Goal: Task Accomplishment & Management: Use online tool/utility

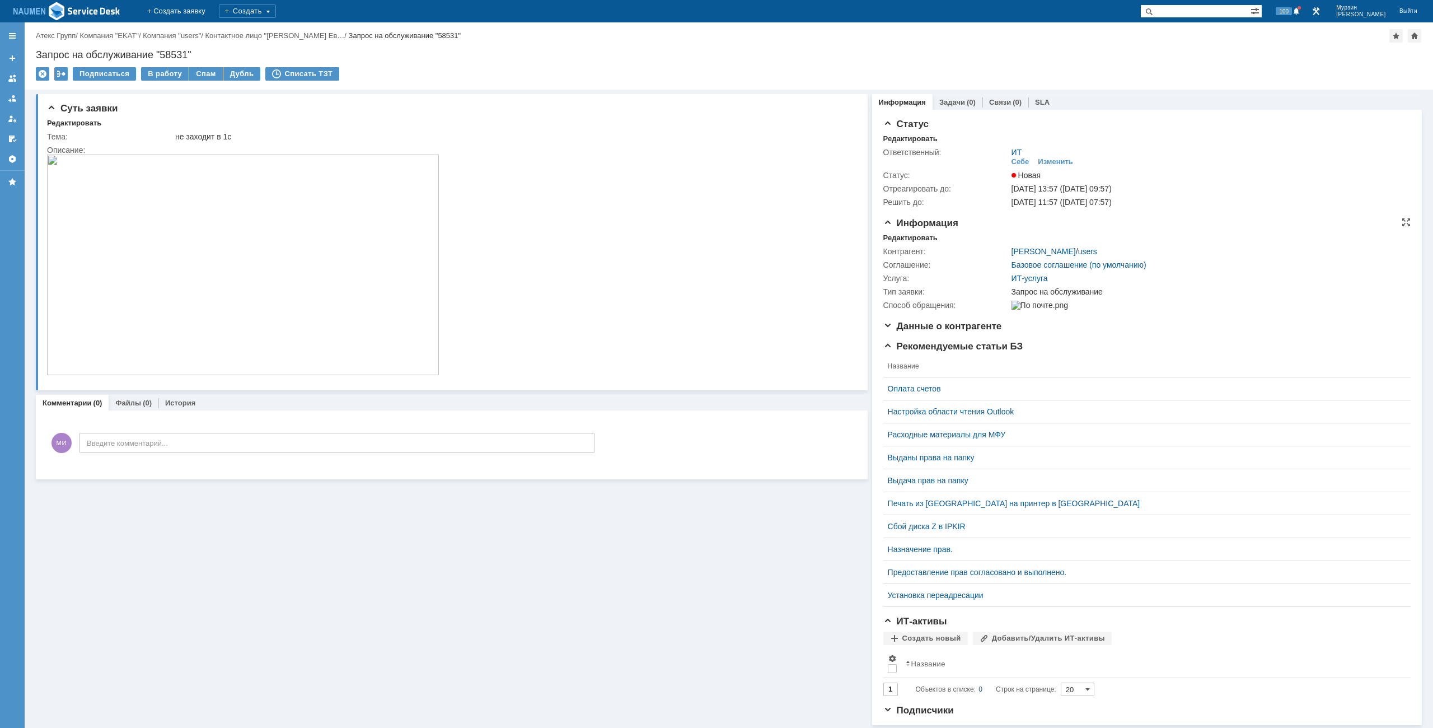
click at [905, 231] on div "Информация Редактировать Контрагент: Бондаренко Евгений / users Соглашение: Баз…" at bounding box center [1146, 269] width 527 height 103
click at [903, 235] on div "Редактировать" at bounding box center [910, 237] width 54 height 9
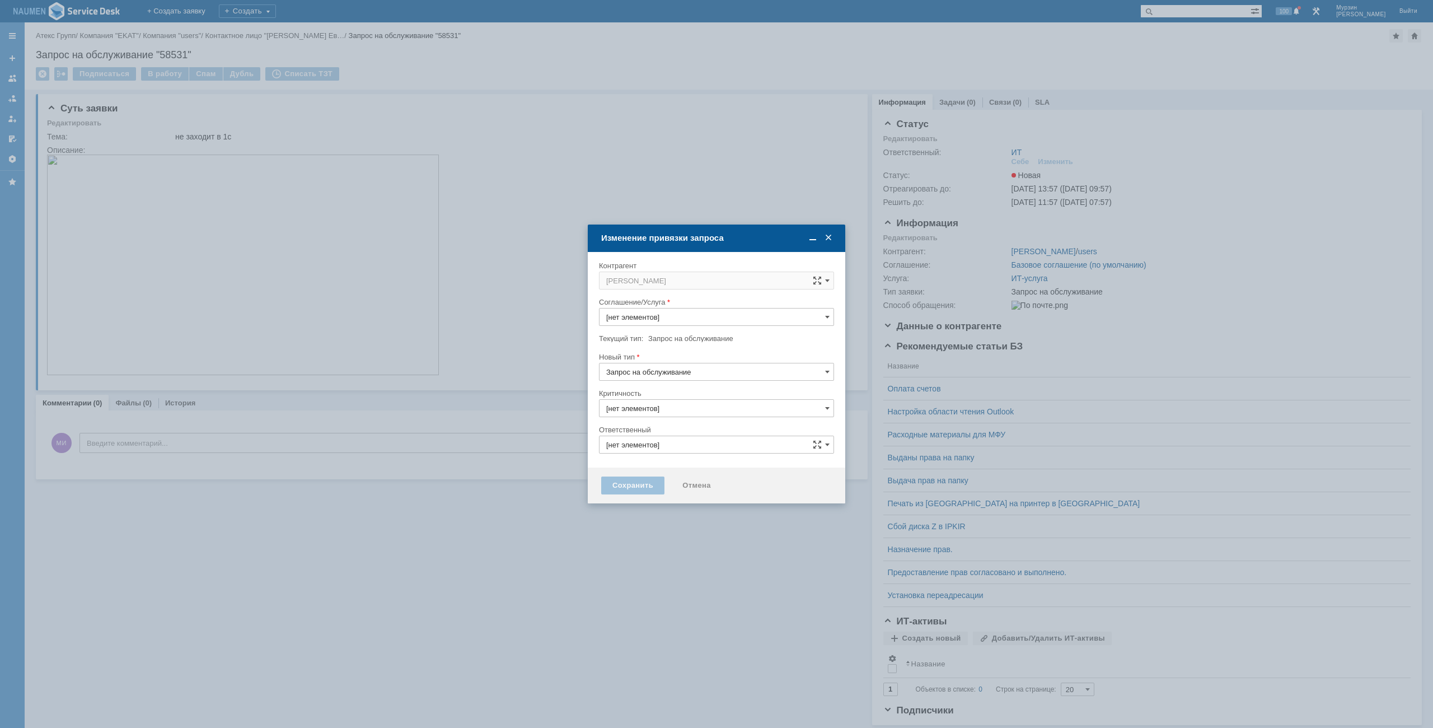
type input "3. Низкая"
type input "ИТ"
type input "ИТ-услуга"
type input "[не указано]"
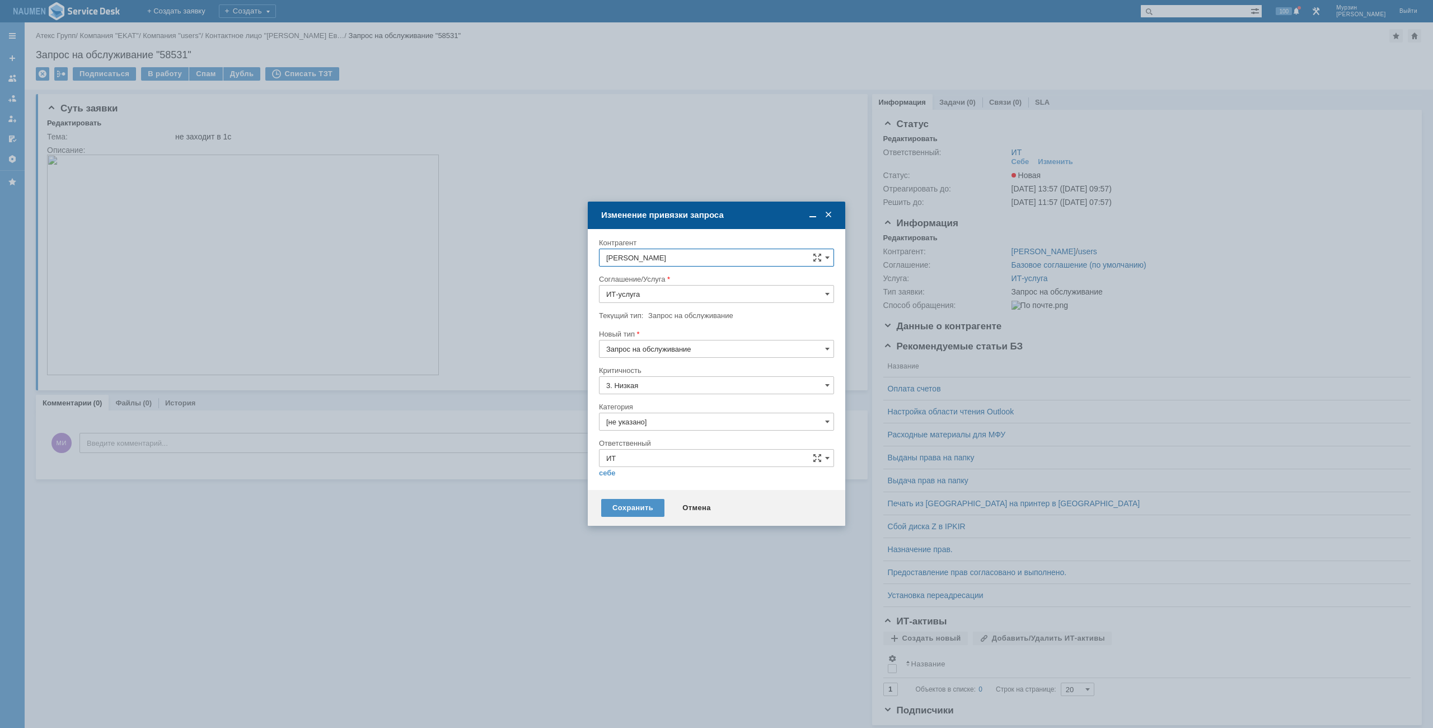
click at [653, 332] on div "Новый тип" at bounding box center [715, 333] width 233 height 7
click at [653, 344] on input "Запрос на обслуживание" at bounding box center [716, 349] width 235 height 18
click at [642, 402] on span "Инцидент" at bounding box center [716, 406] width 220 height 9
type input "Инцидент"
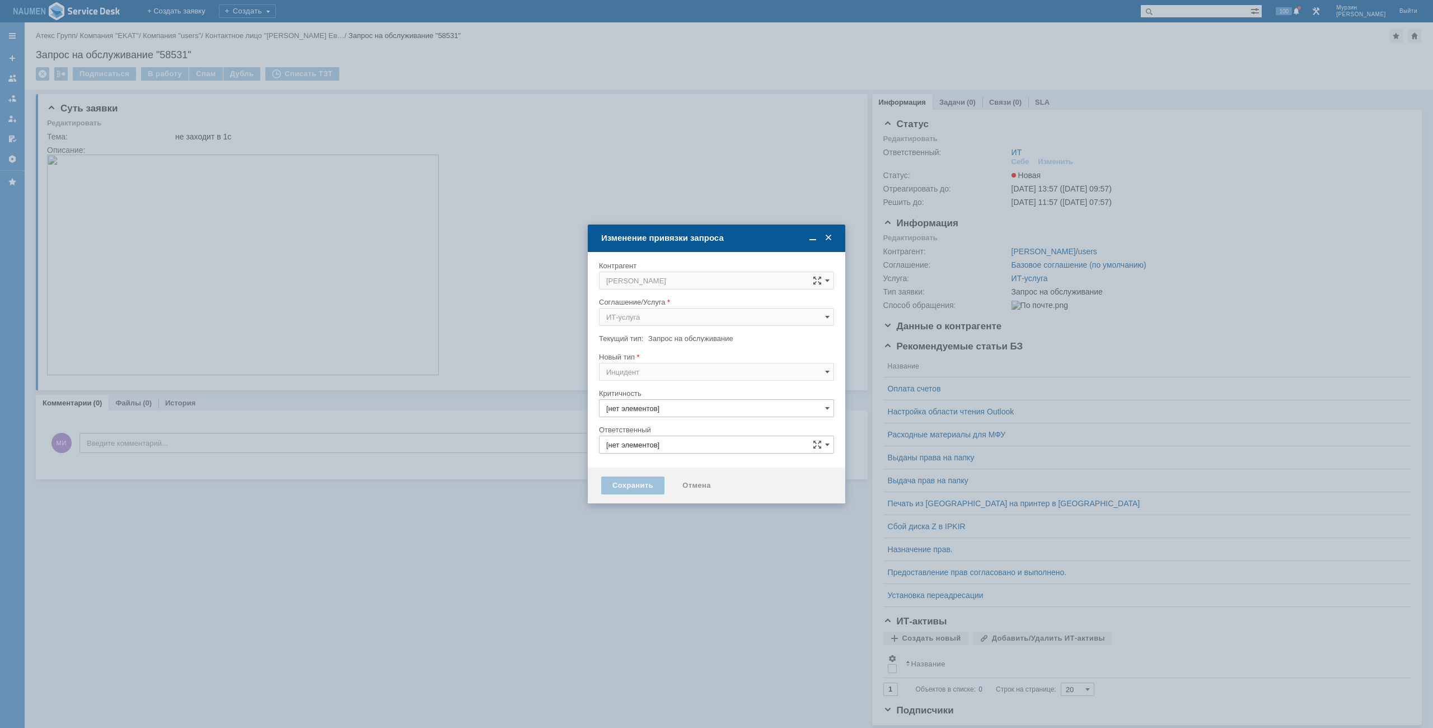
type input "3. Низкая"
type input "ИТ"
type input "[не указано]"
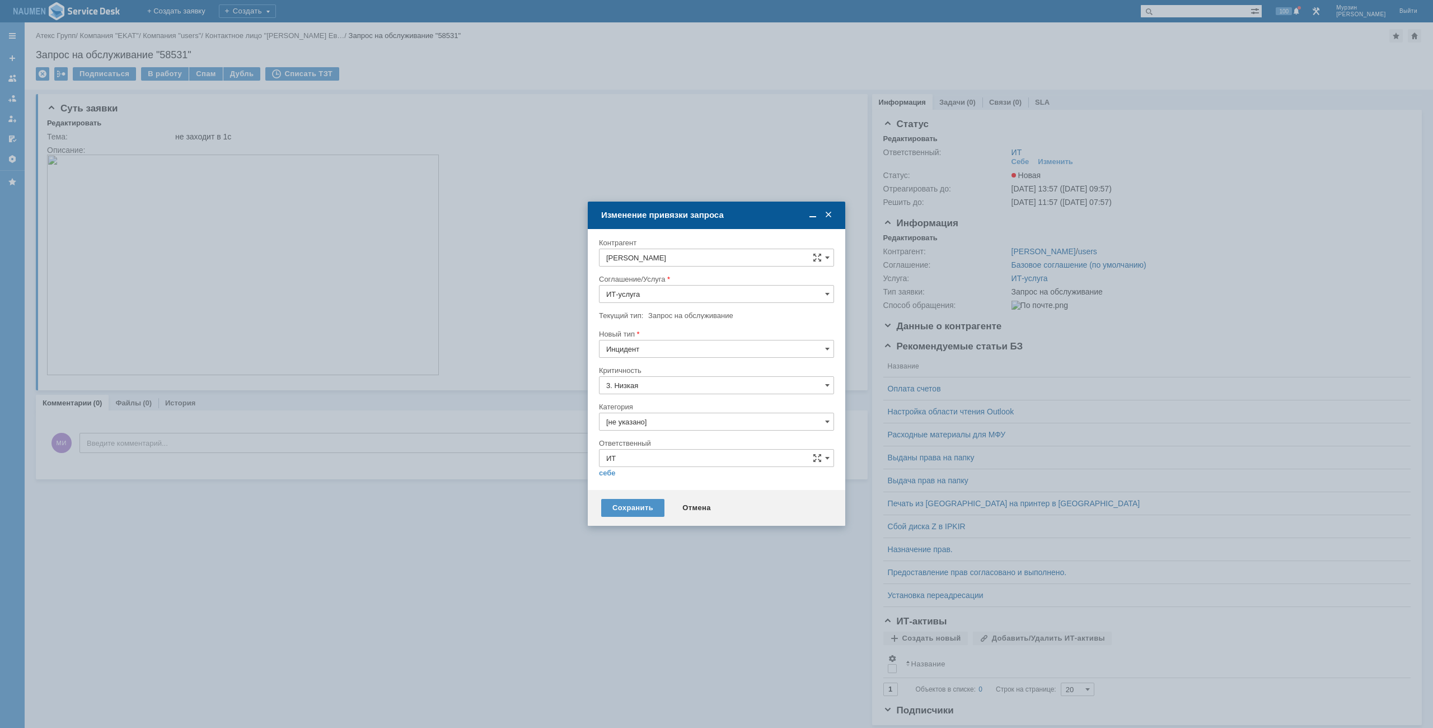
type input "Инцидент"
click at [649, 429] on input "[не указано]" at bounding box center [716, 421] width 235 height 18
click at [646, 512] on span "Не запускается 1С" at bounding box center [716, 516] width 220 height 9
click at [613, 478] on div at bounding box center [716, 481] width 235 height 8
type input "Не запускается 1С"
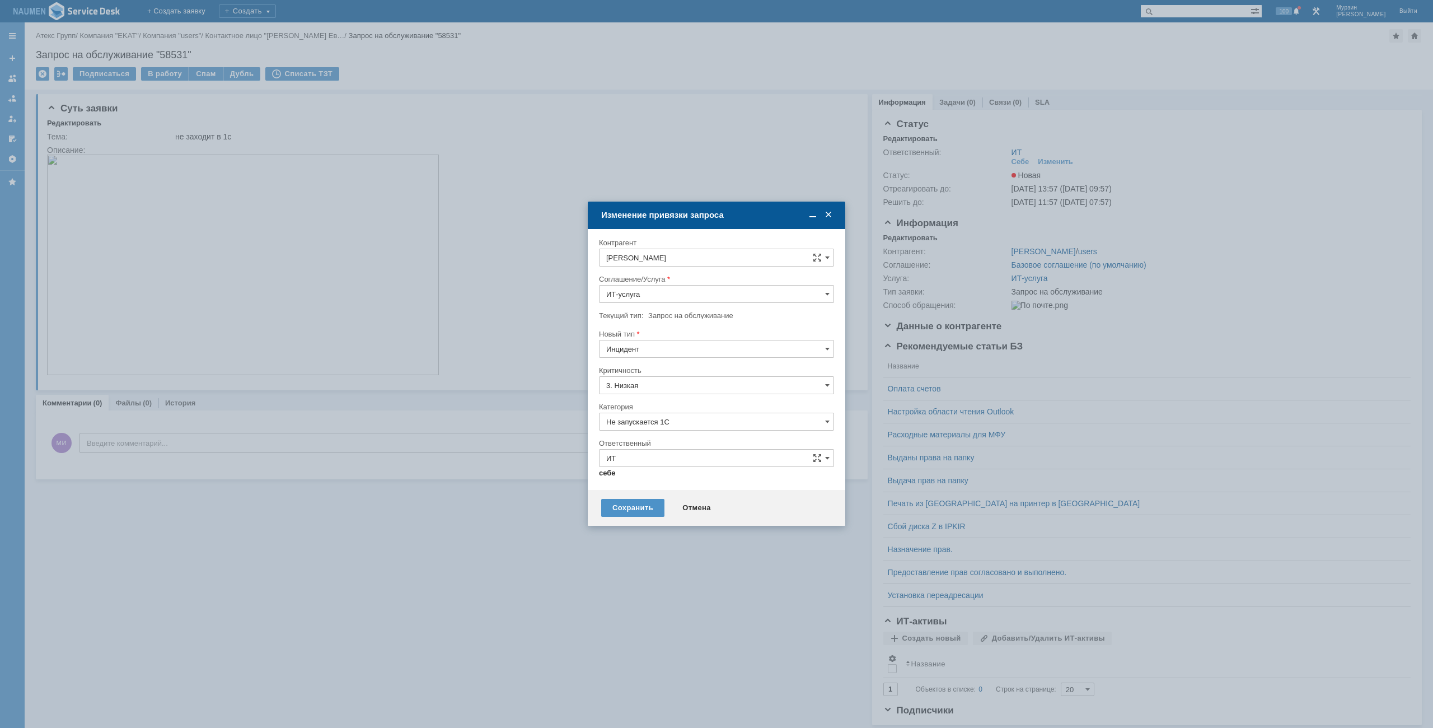
click at [608, 475] on link "себе" at bounding box center [607, 472] width 17 height 9
type input "[PERSON_NAME]"
click at [618, 499] on div "Сохранить" at bounding box center [632, 503] width 63 height 18
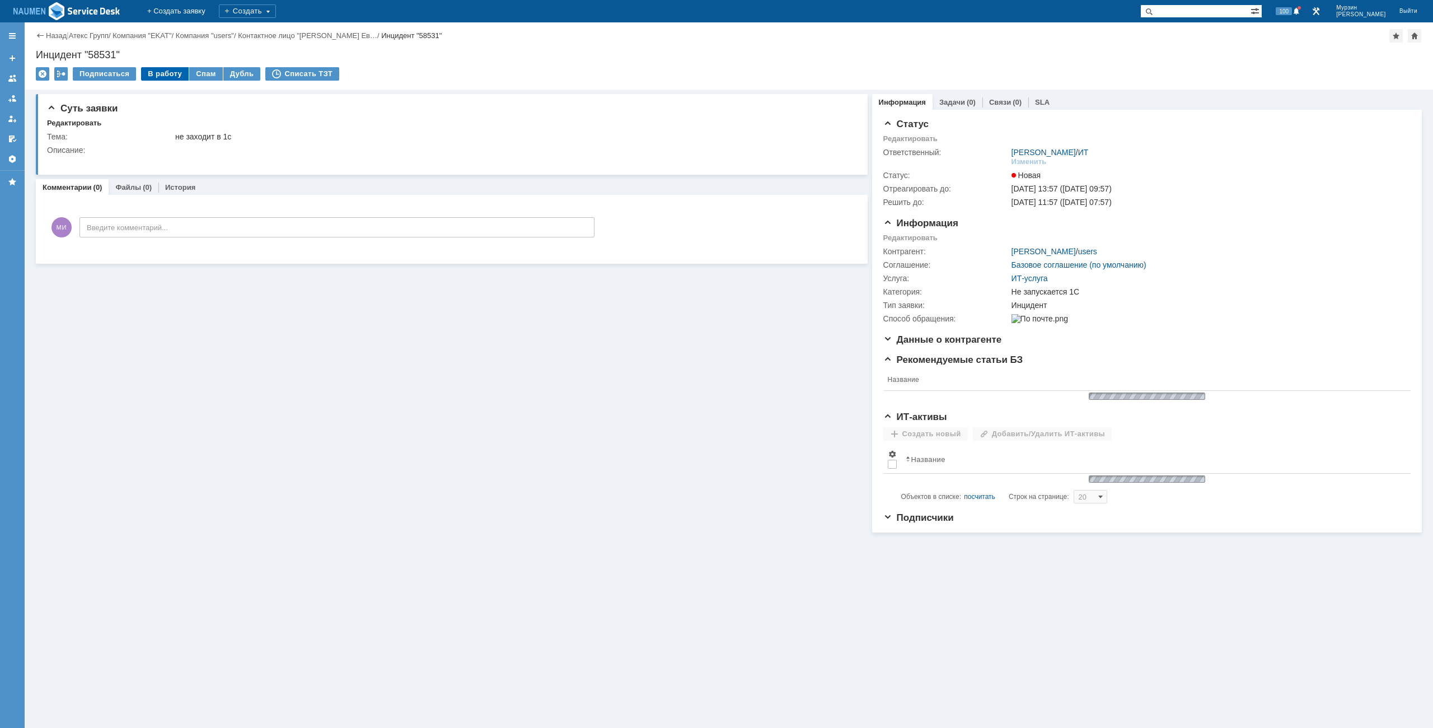
click at [168, 77] on div "В работу" at bounding box center [165, 73] width 48 height 13
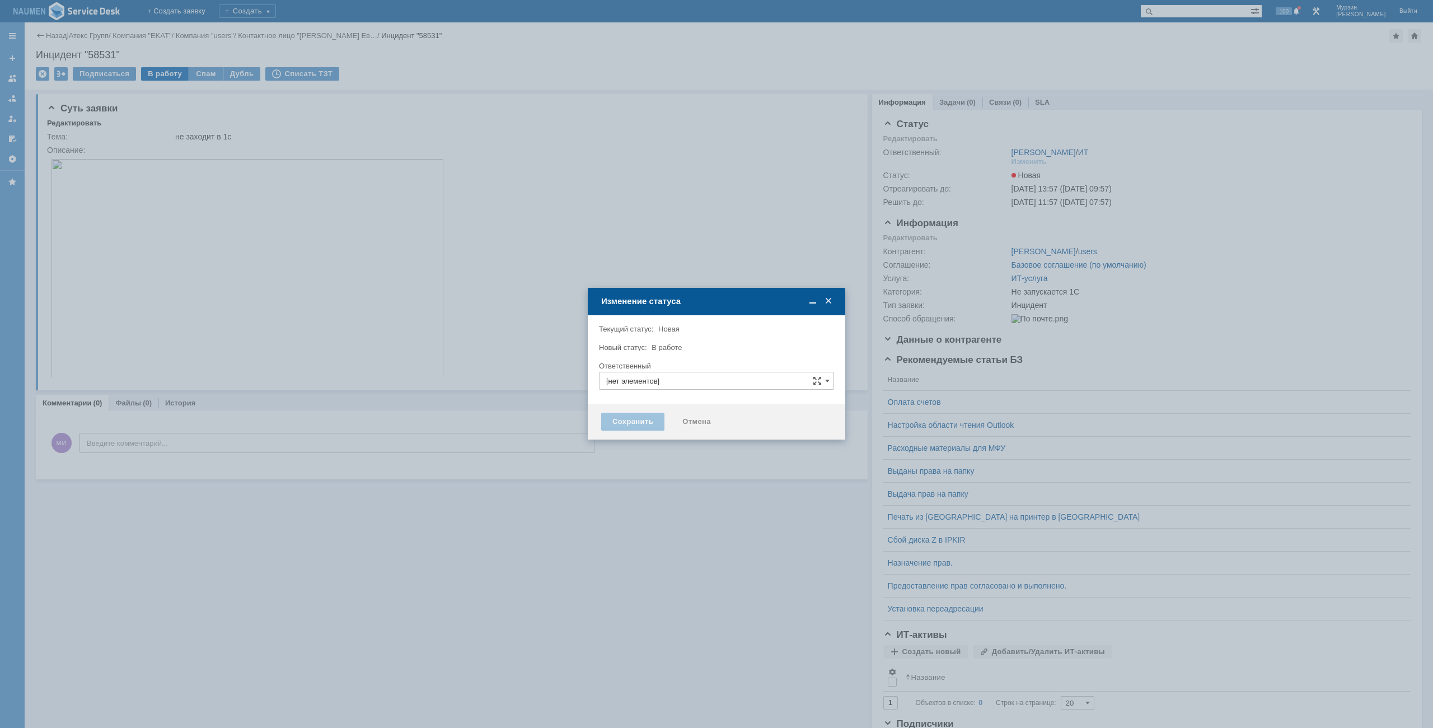
type input "[PERSON_NAME]"
type input "Не запускается 1С"
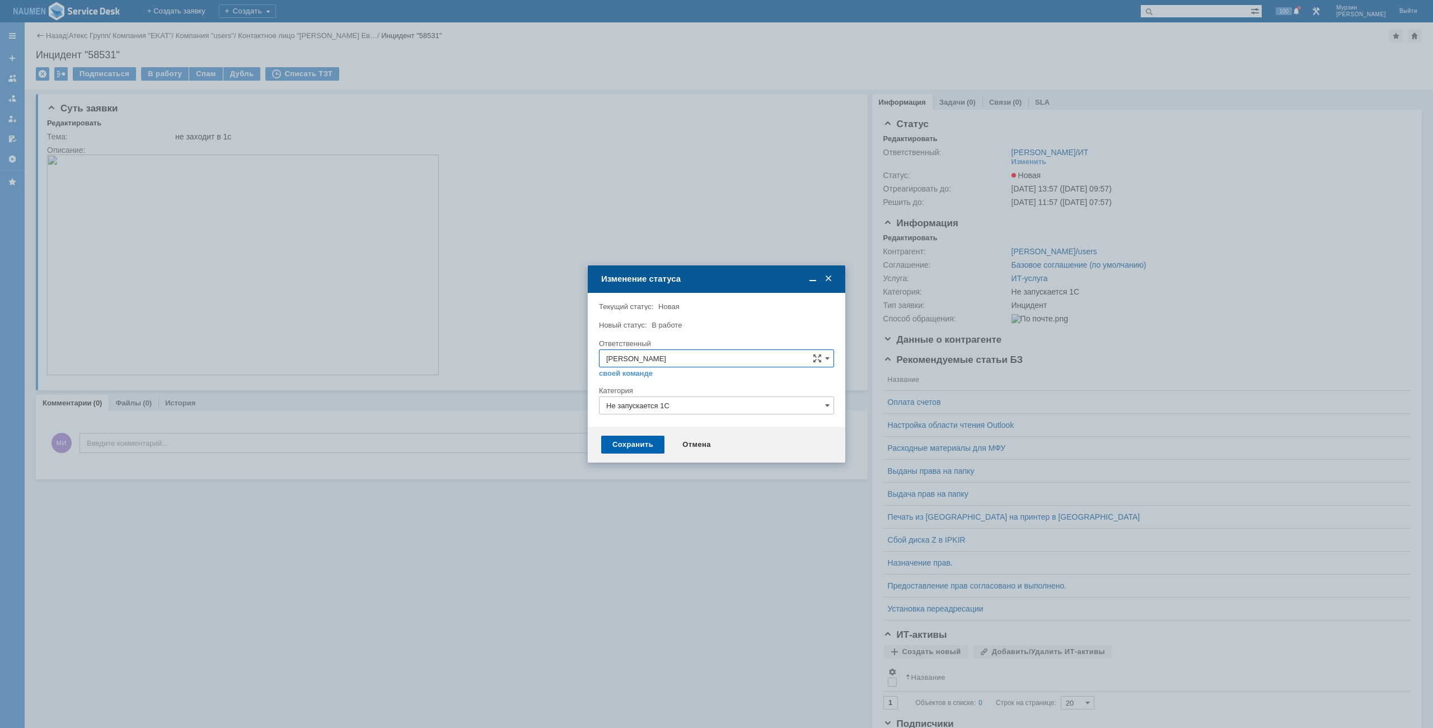
click at [613, 440] on div "Сохранить" at bounding box center [632, 444] width 63 height 18
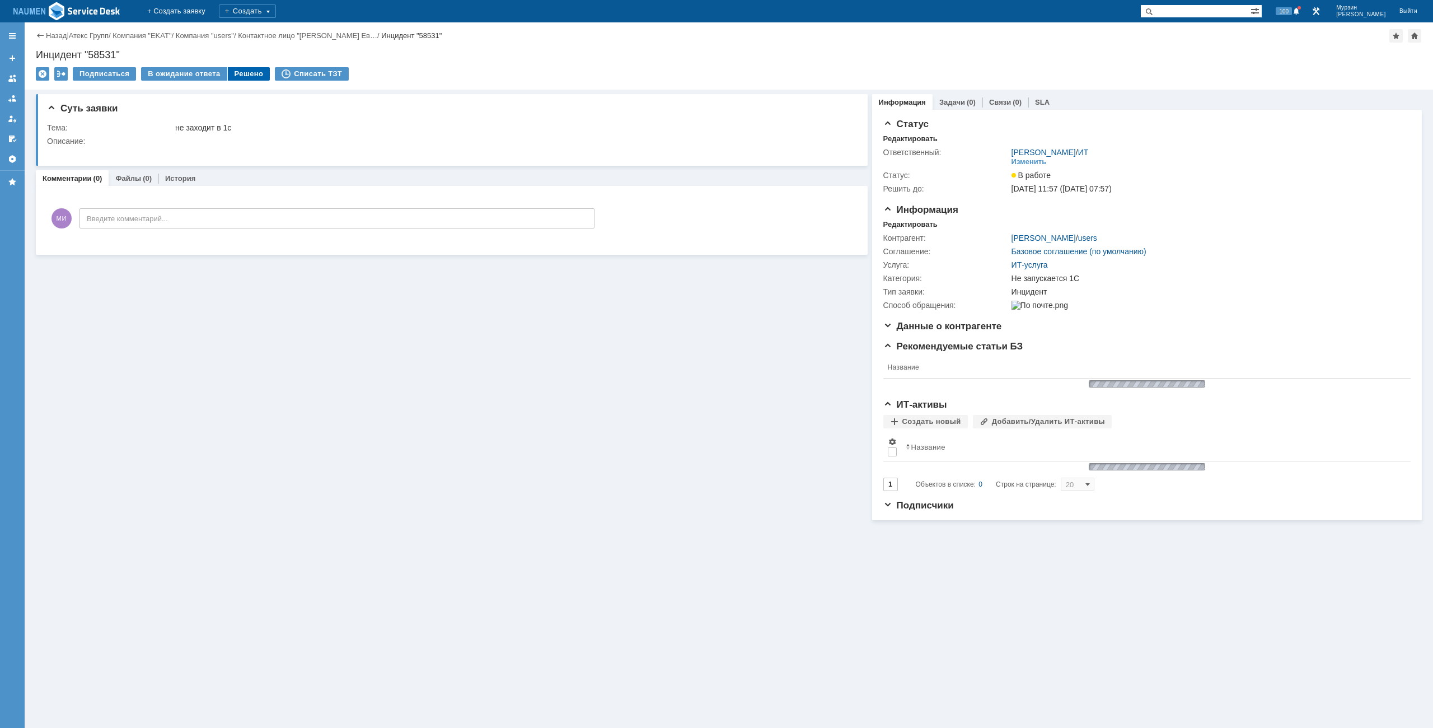
click at [250, 74] on div "Решено" at bounding box center [249, 73] width 43 height 13
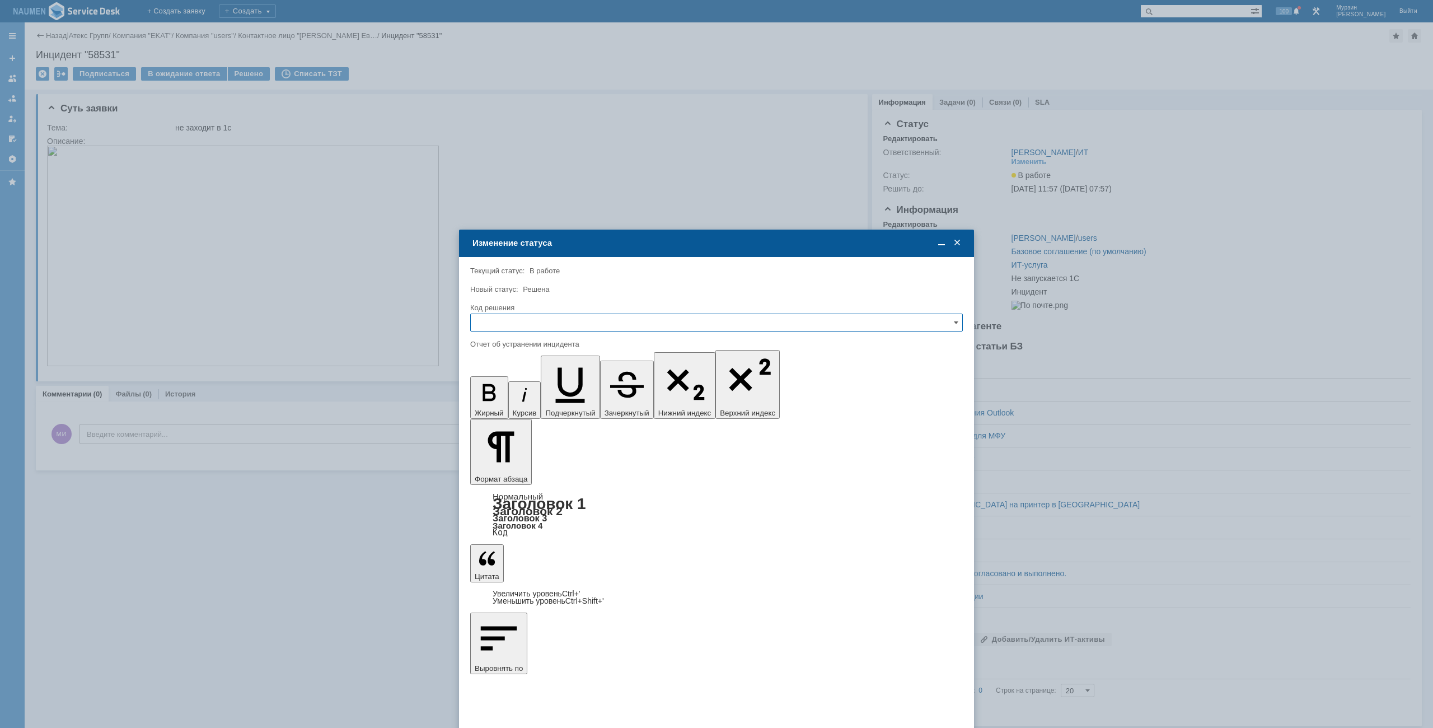
click at [566, 315] on input "text" at bounding box center [716, 322] width 492 height 18
click at [497, 392] on div "Решено" at bounding box center [716, 399] width 491 height 18
type input "Решено"
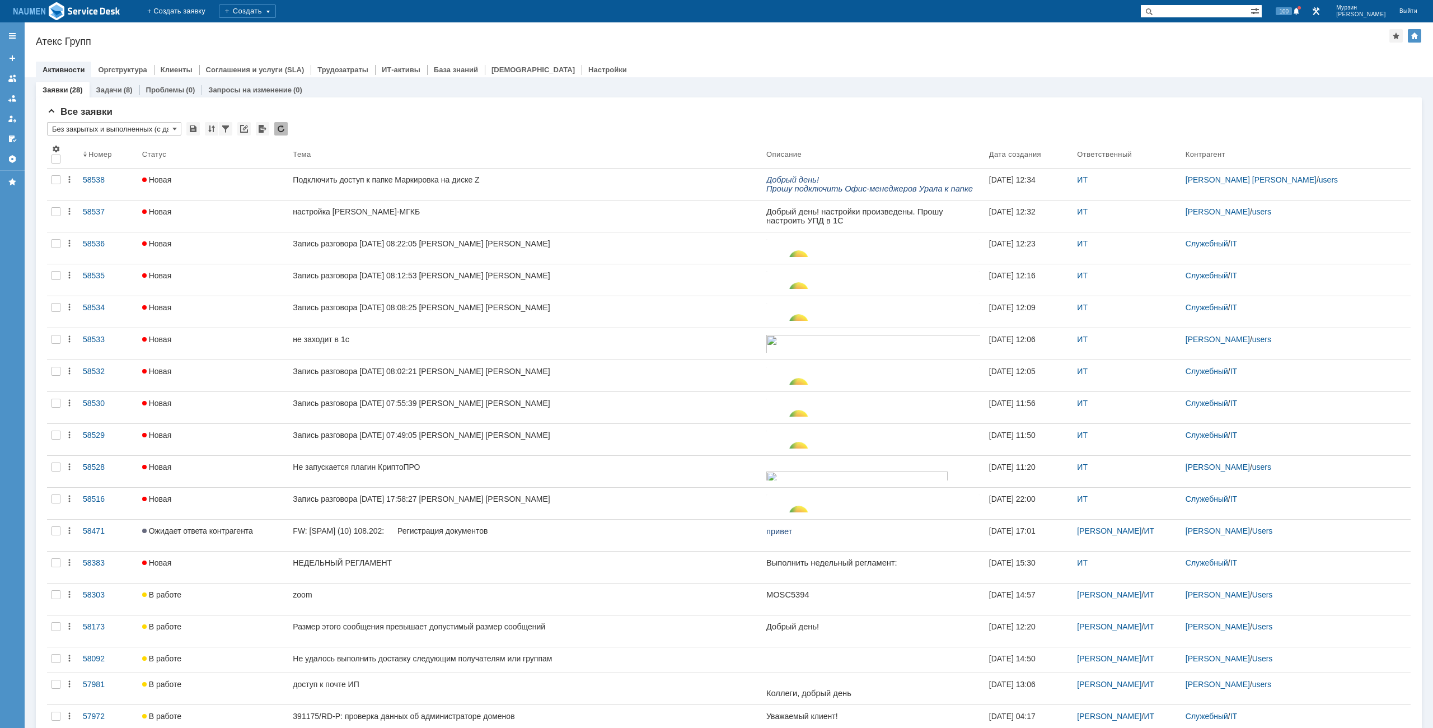
type input "м"
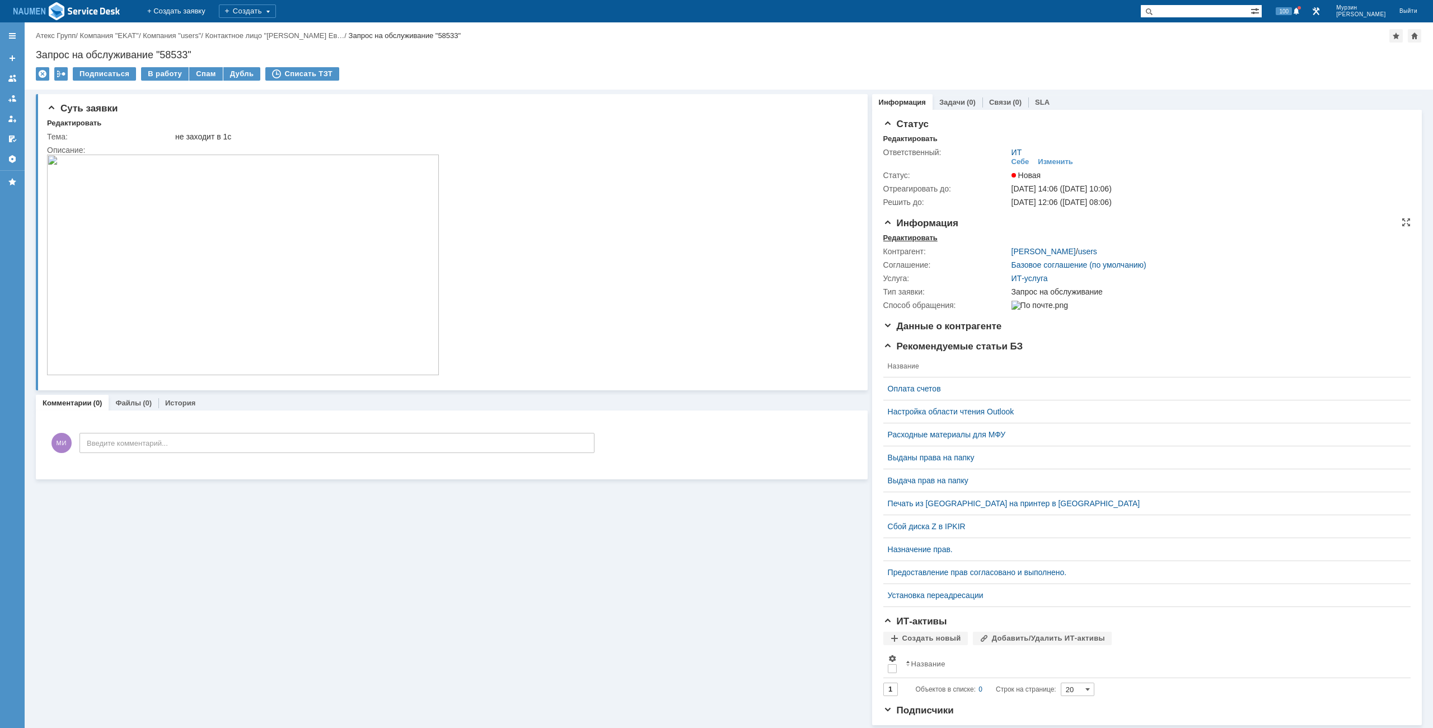
click at [895, 236] on div "Редактировать" at bounding box center [910, 237] width 54 height 9
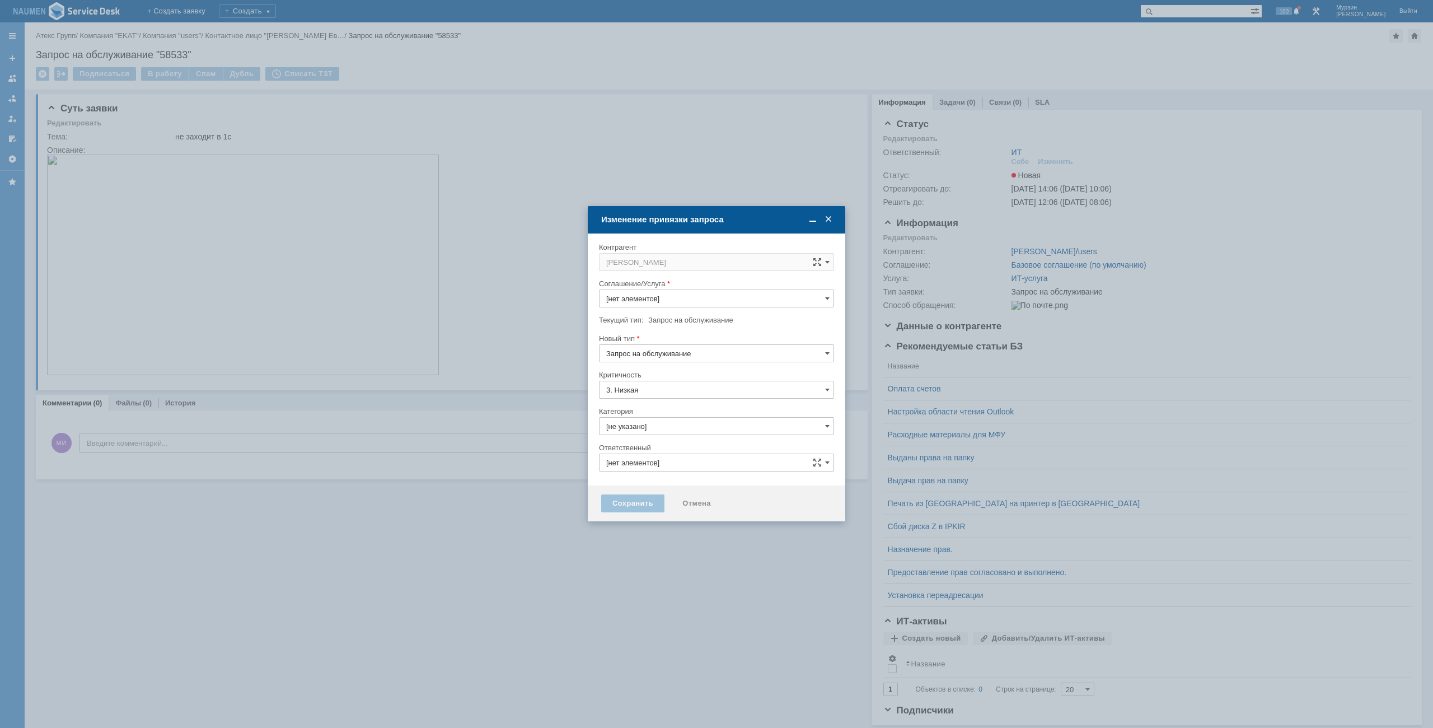
type input "ИТ"
type input "ИТ-услуга"
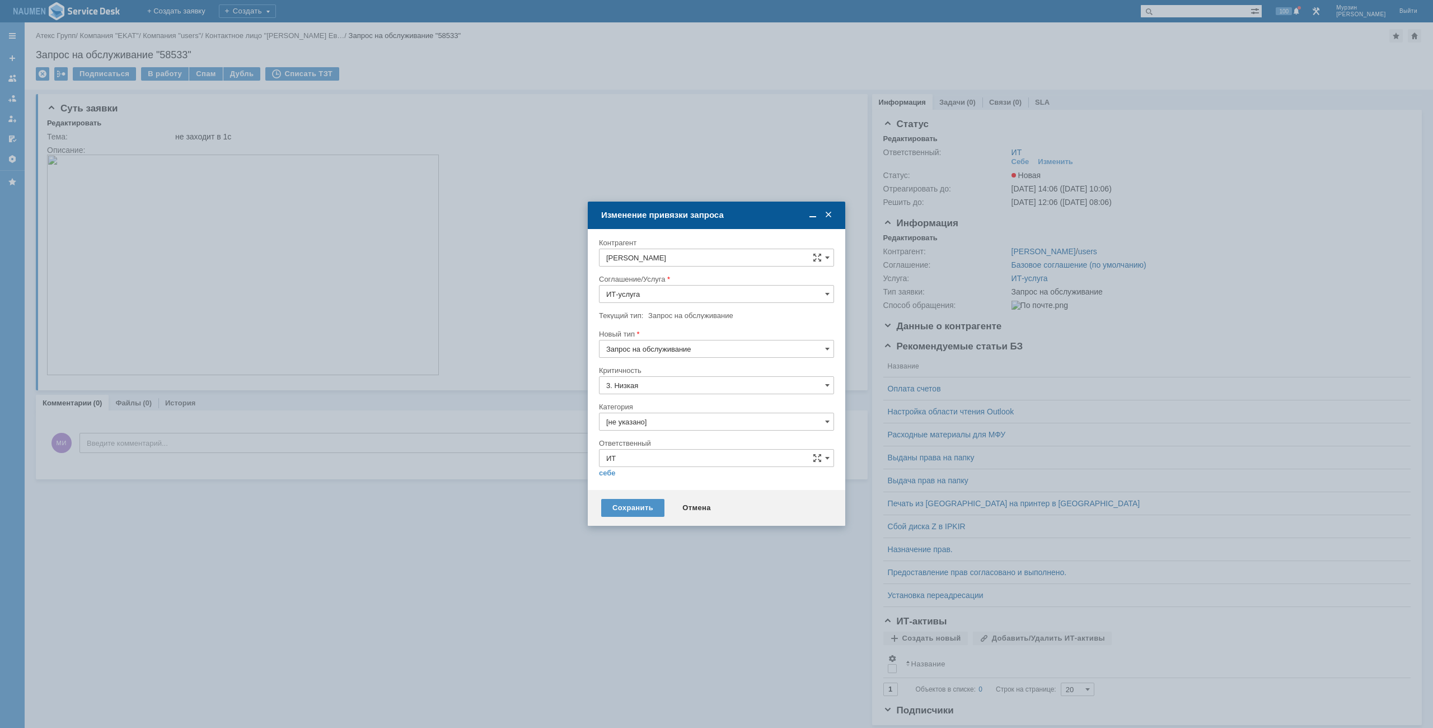
click at [662, 354] on input "Запрос на обслуживание" at bounding box center [716, 349] width 235 height 18
click at [653, 406] on span "Инцидент" at bounding box center [716, 406] width 220 height 9
type input "Инцидент"
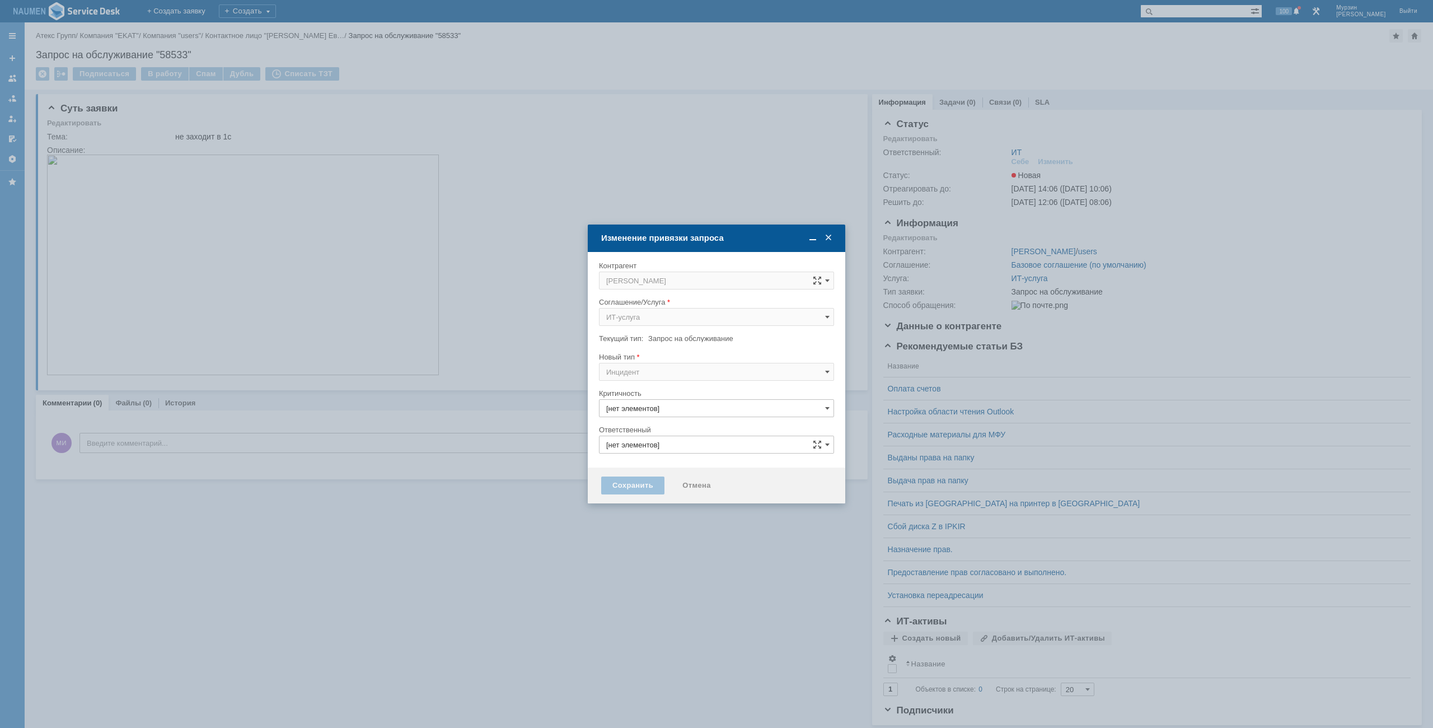
type input "3. Низкая"
type input "[не указано]"
type input "ИТ"
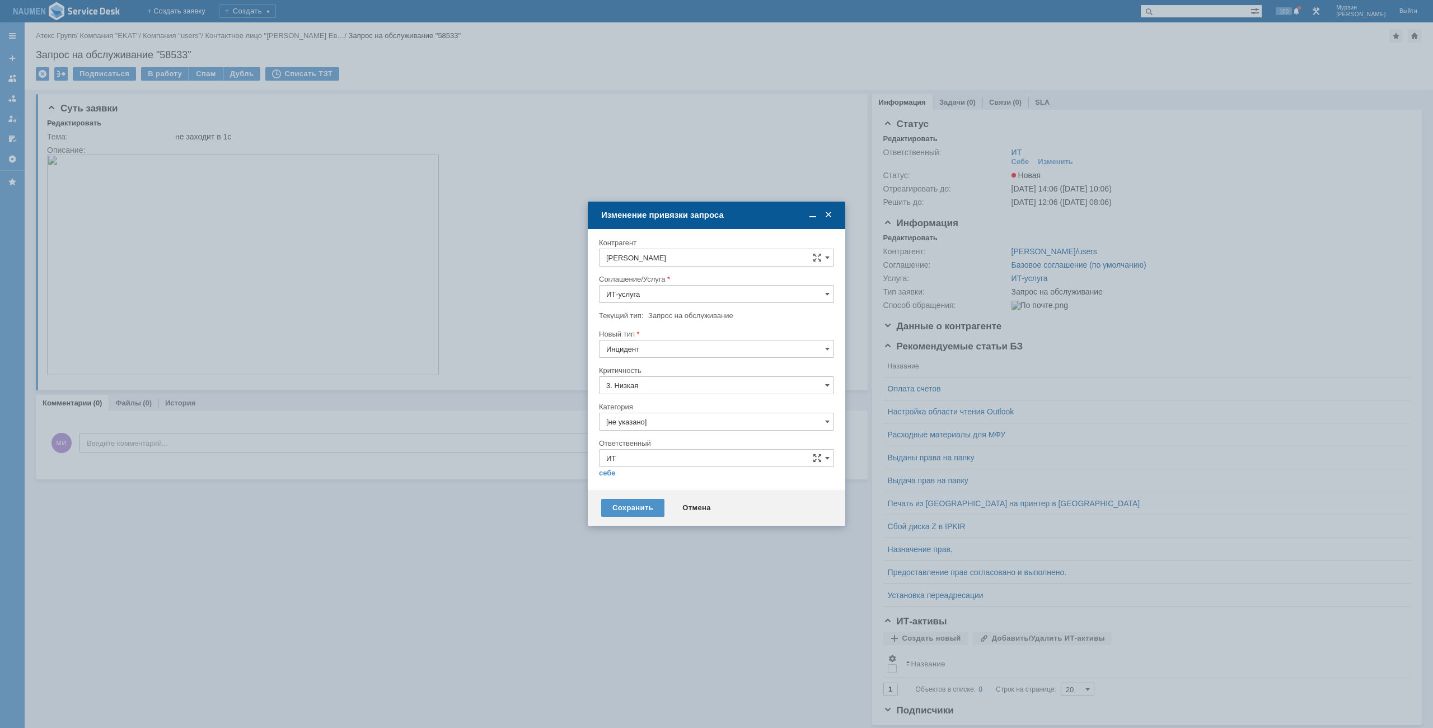
type input "Инцидент"
click at [635, 419] on input "[не указано]" at bounding box center [716, 421] width 235 height 18
click at [630, 513] on span "Не запускается 1С" at bounding box center [716, 516] width 220 height 9
type input "Не запускается 1С"
click at [612, 473] on link "себе" at bounding box center [607, 472] width 17 height 9
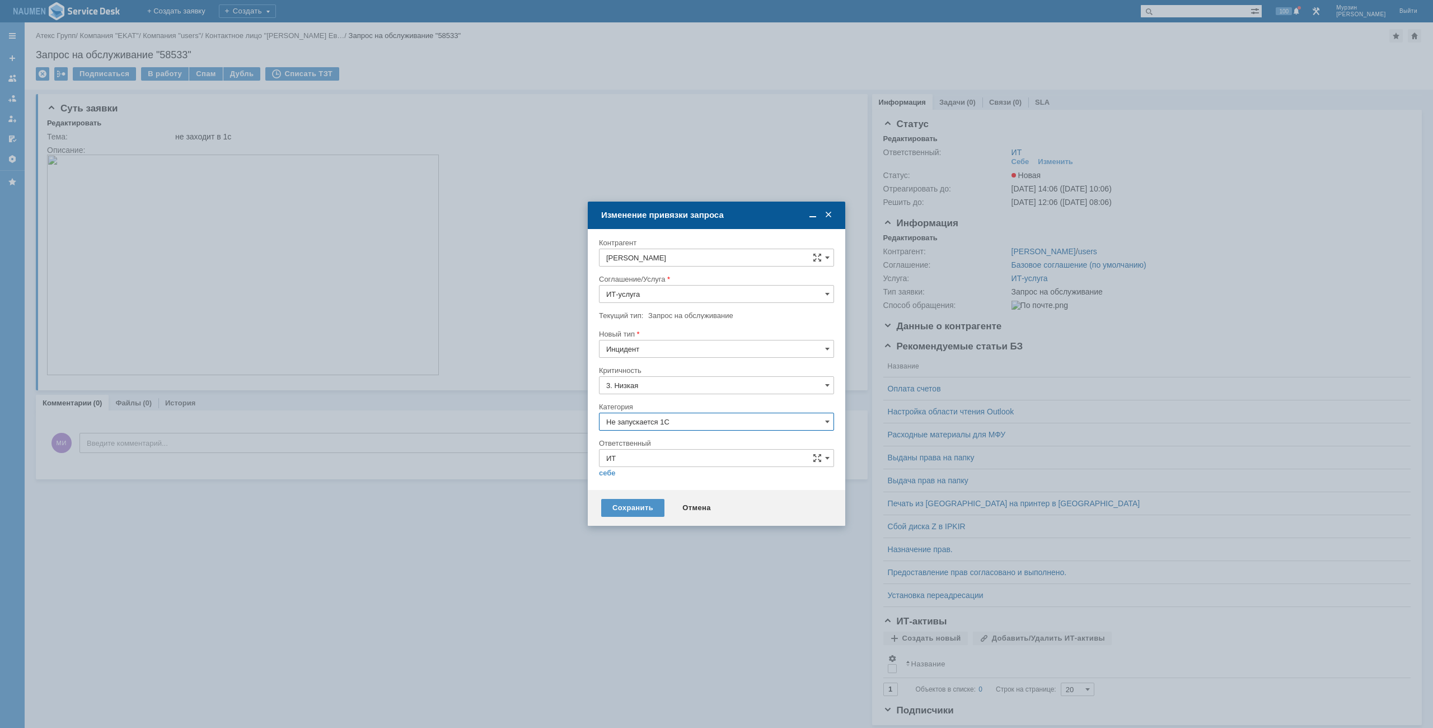
type input "Мурзин Иван"
type input "Не запускается 1С"
click at [621, 506] on div "Сохранить" at bounding box center [632, 503] width 63 height 18
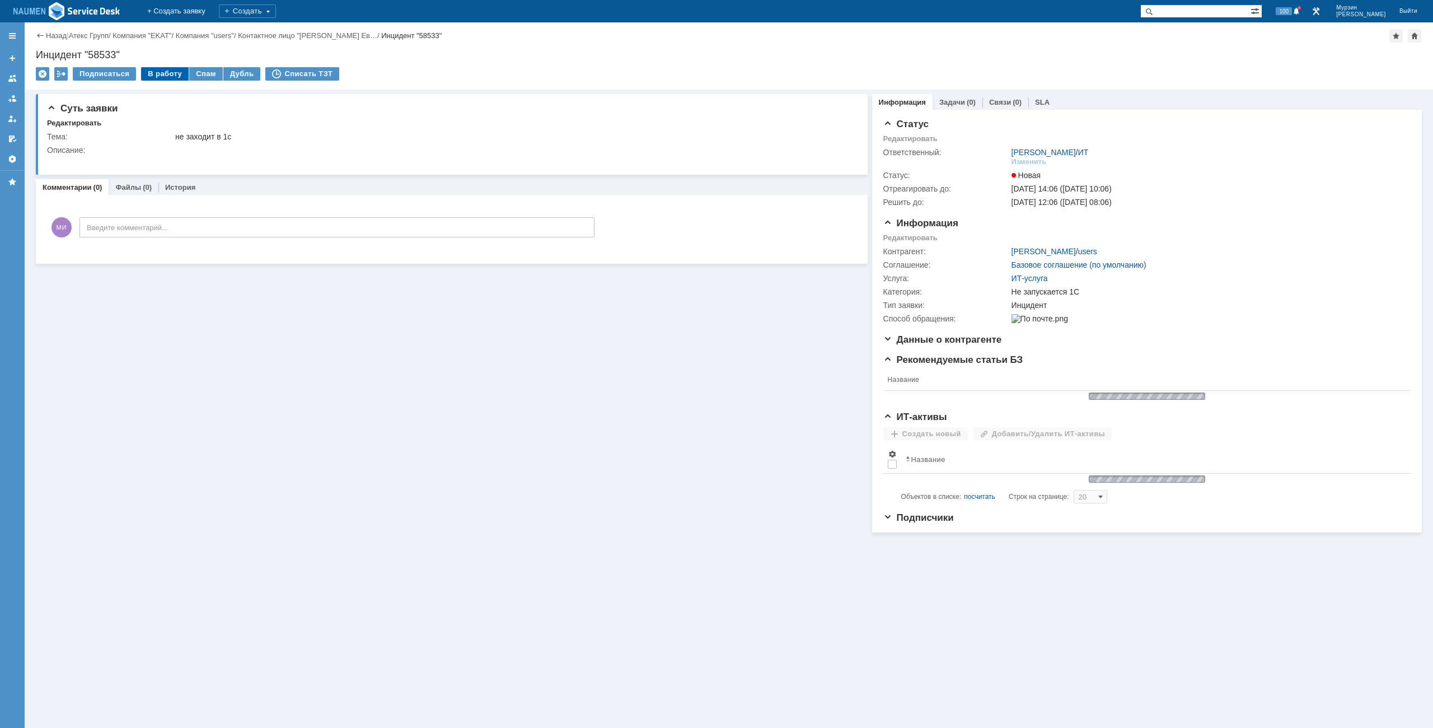
click at [159, 75] on div "В работу" at bounding box center [165, 73] width 48 height 13
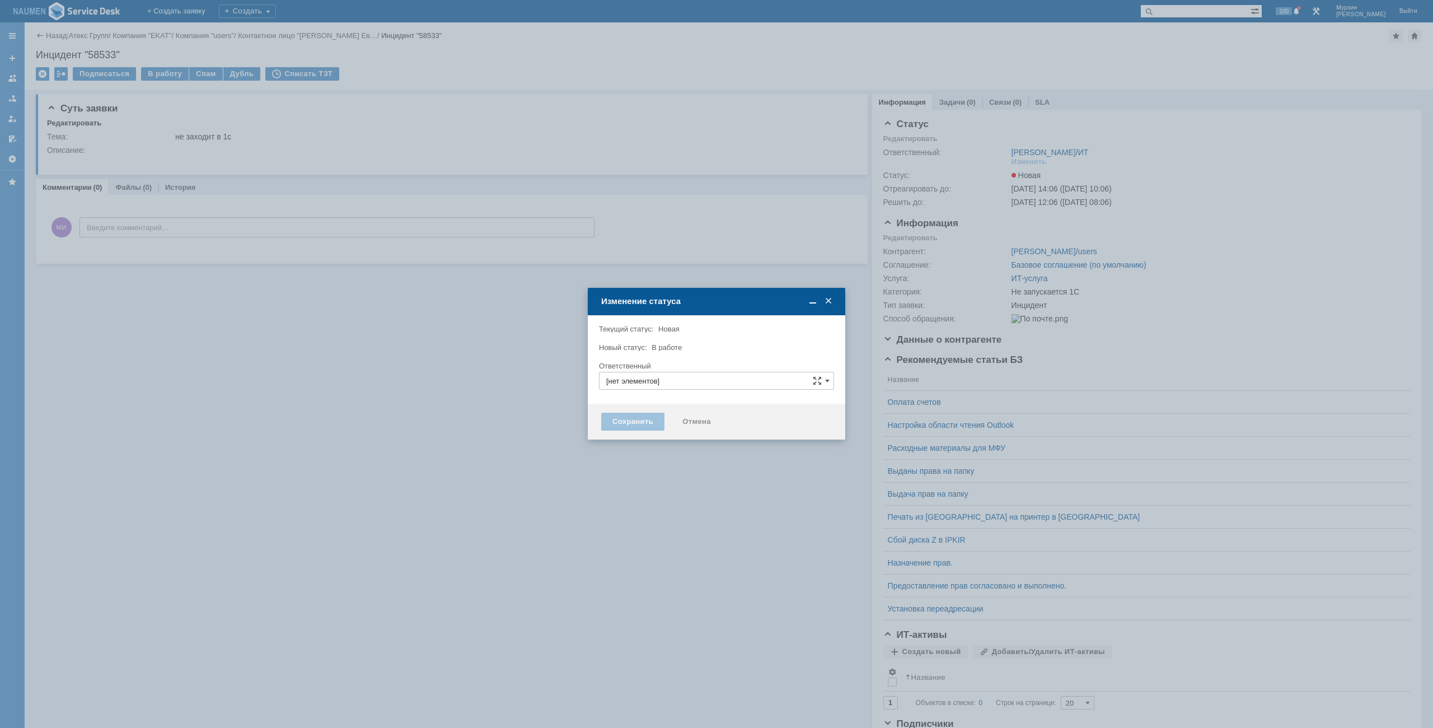
type input "Мурзин Иван"
type input "Не запускается 1С"
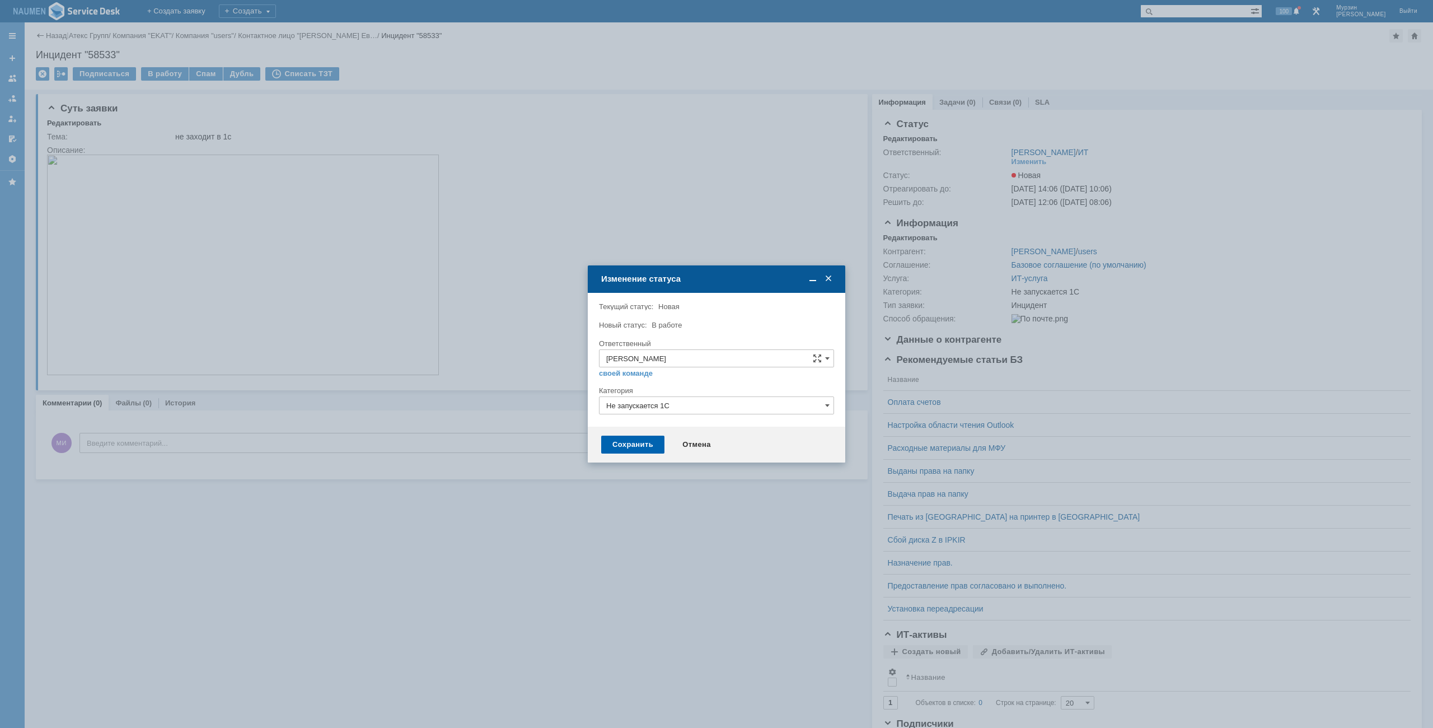
click at [637, 441] on div "Сохранить" at bounding box center [632, 444] width 63 height 18
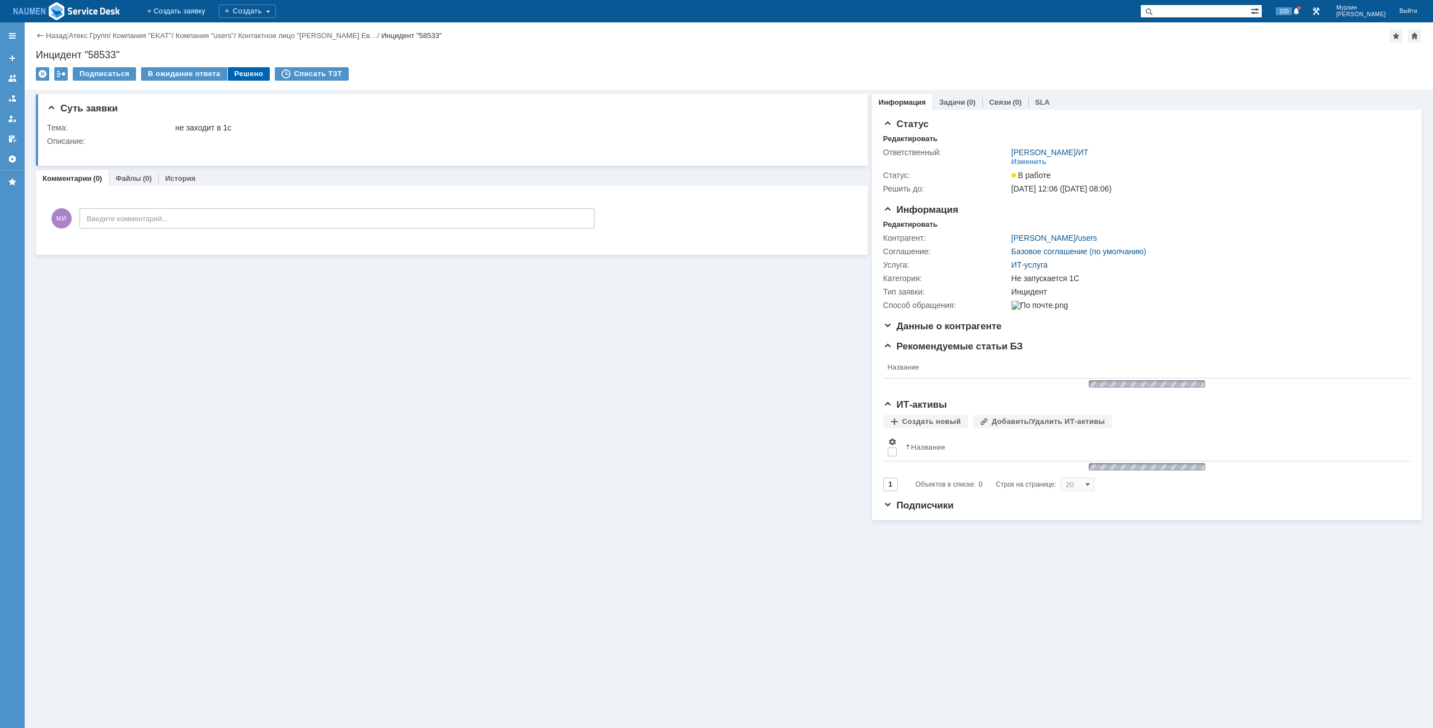
click at [255, 80] on div "Решено" at bounding box center [249, 73] width 43 height 13
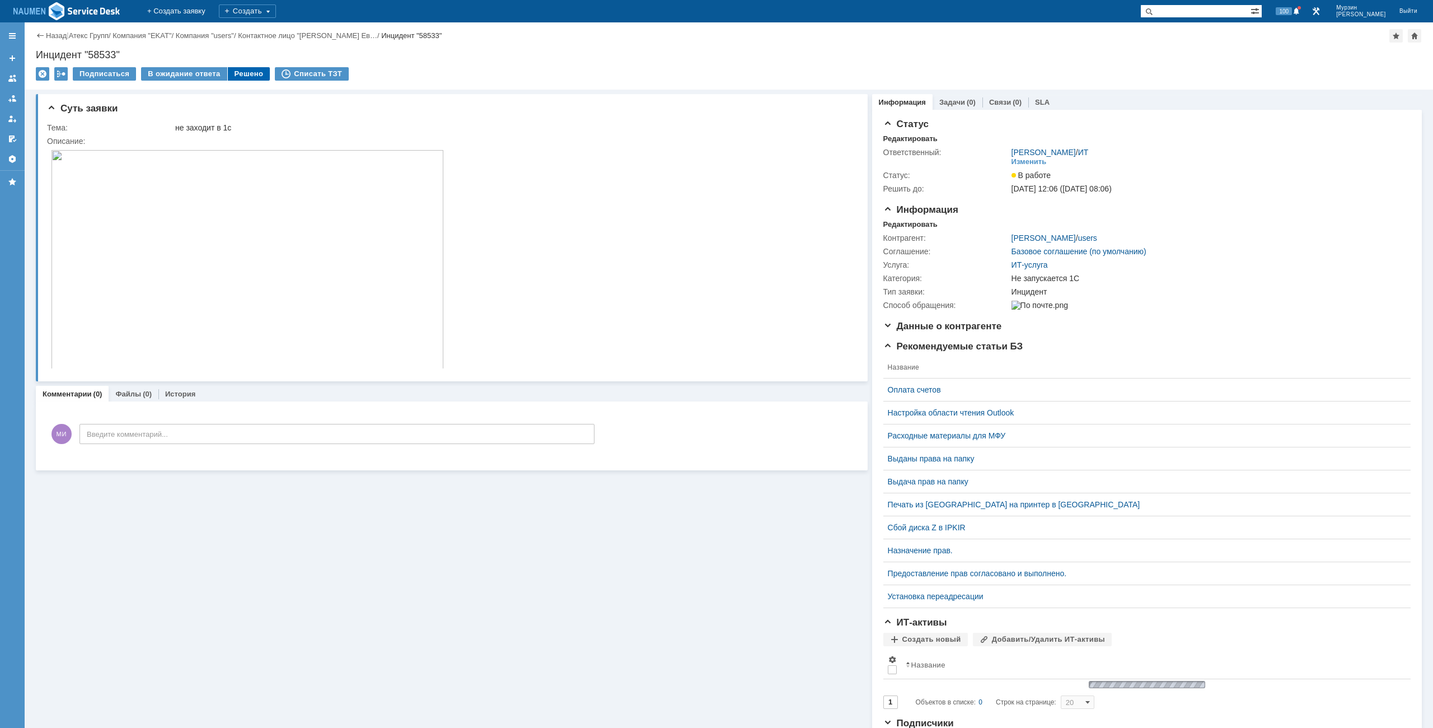
click at [251, 69] on body "Идет загрузка, пожалуйста, подождите. На домашнюю + Создать заявку Создать 100 …" at bounding box center [716, 364] width 1433 height 728
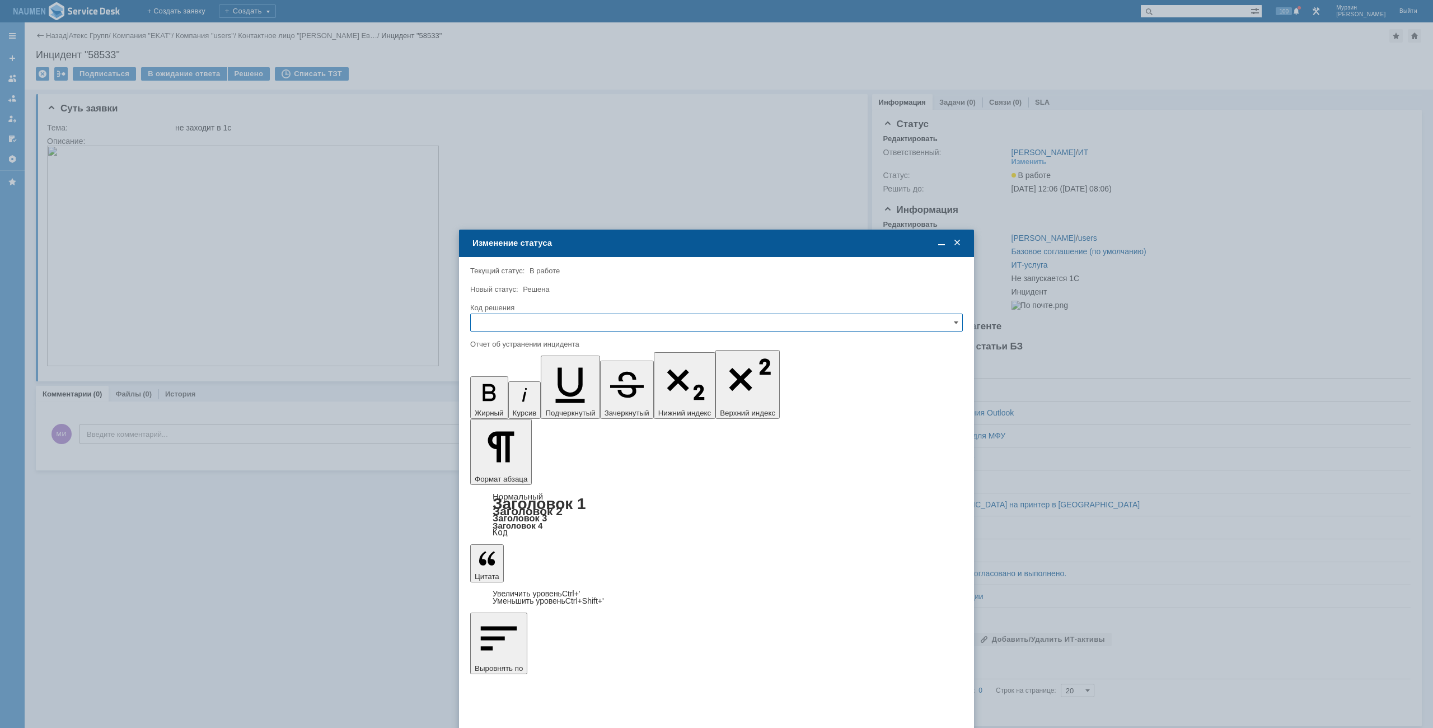
click at [527, 317] on input "text" at bounding box center [716, 322] width 492 height 18
click at [518, 400] on span "Решено" at bounding box center [716, 398] width 478 height 9
type input "Решено"
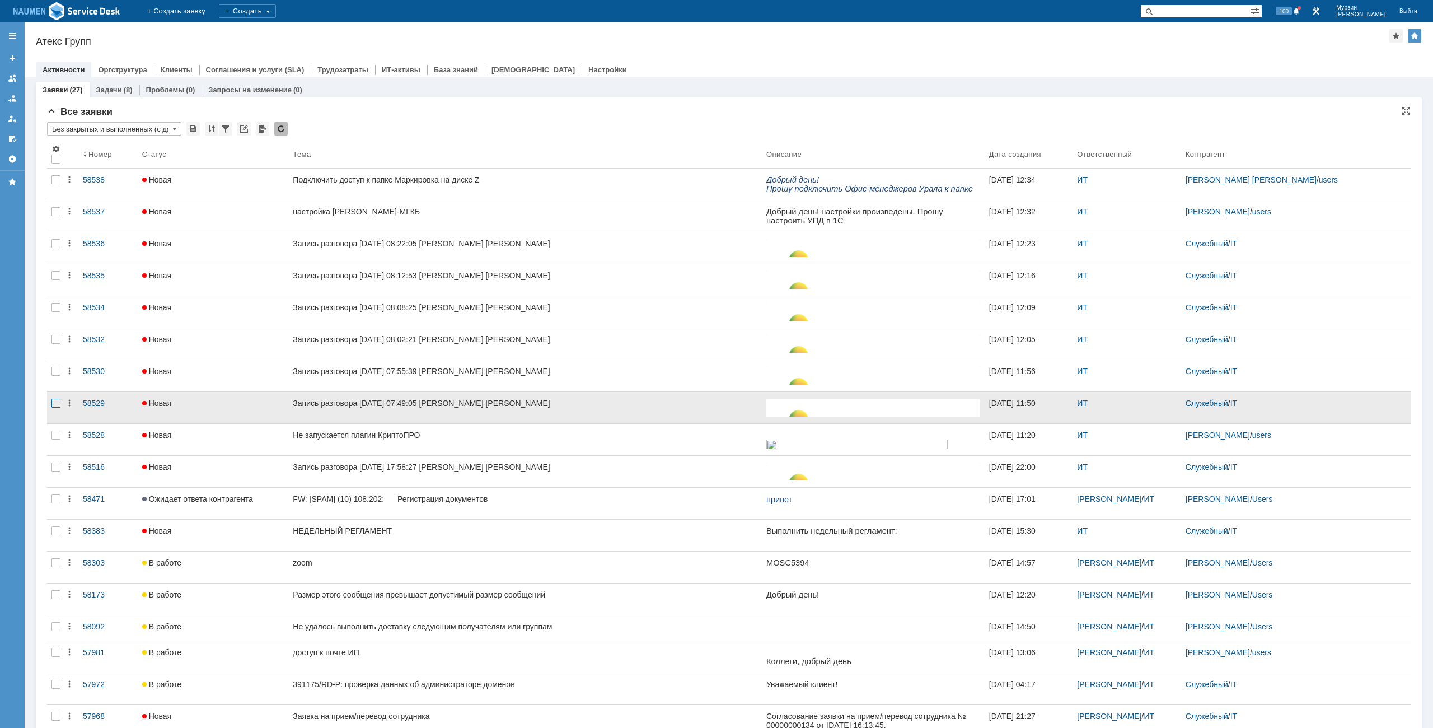
click at [57, 401] on div at bounding box center [55, 402] width 9 height 9
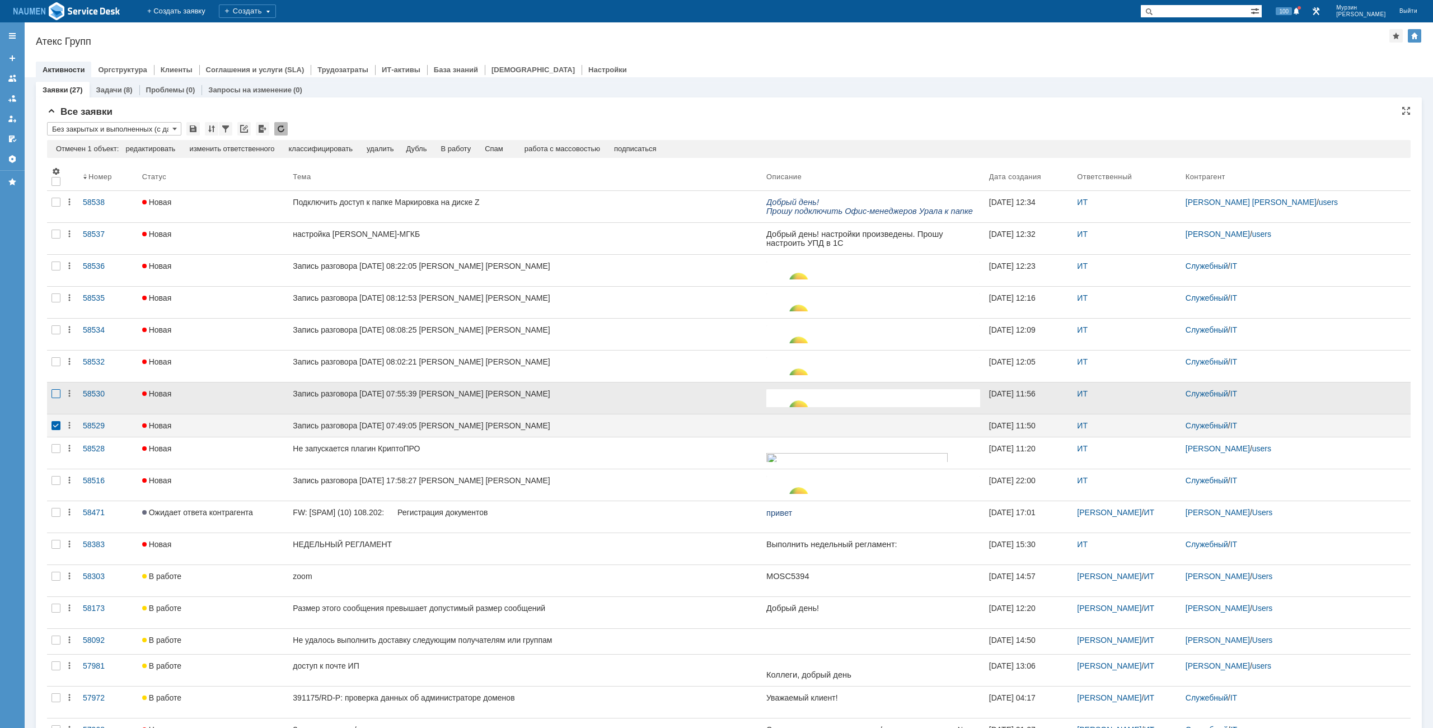
click at [58, 392] on div at bounding box center [55, 393] width 9 height 9
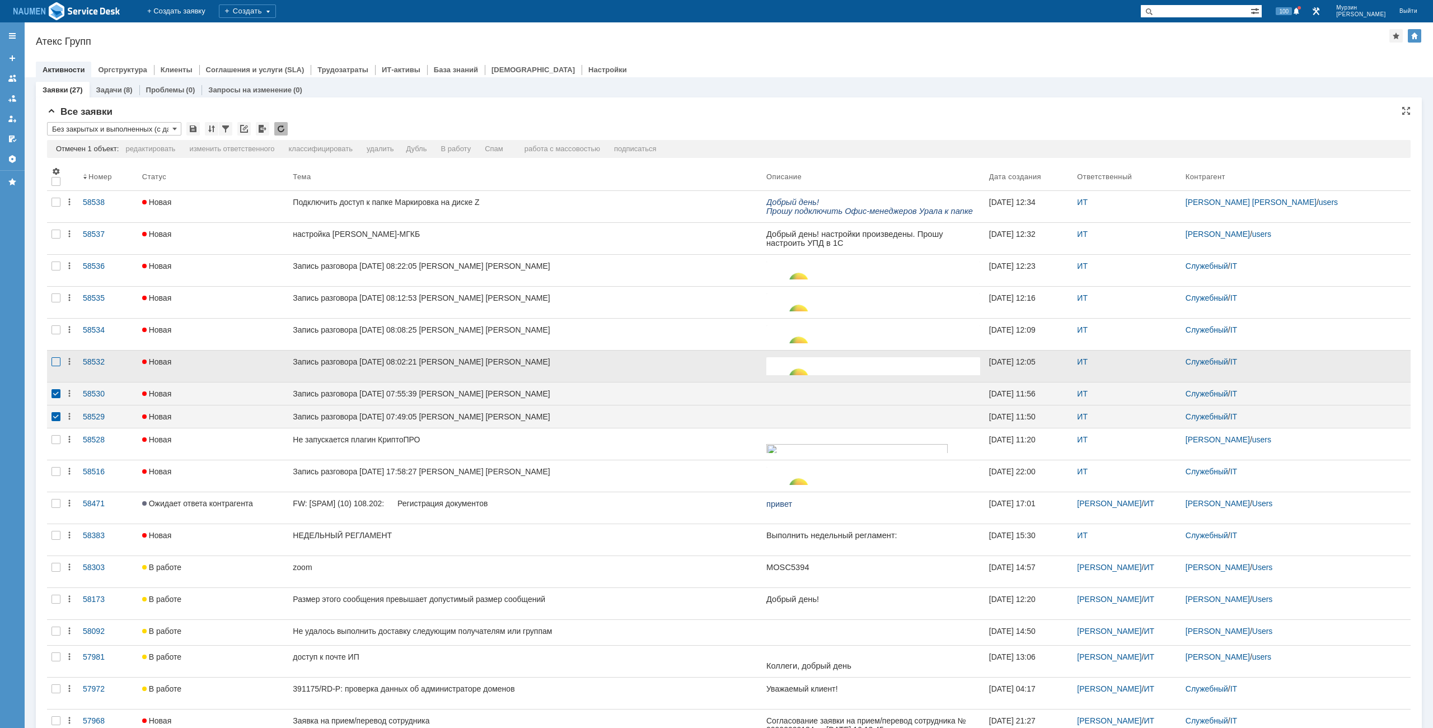
click at [57, 359] on div at bounding box center [55, 361] width 9 height 9
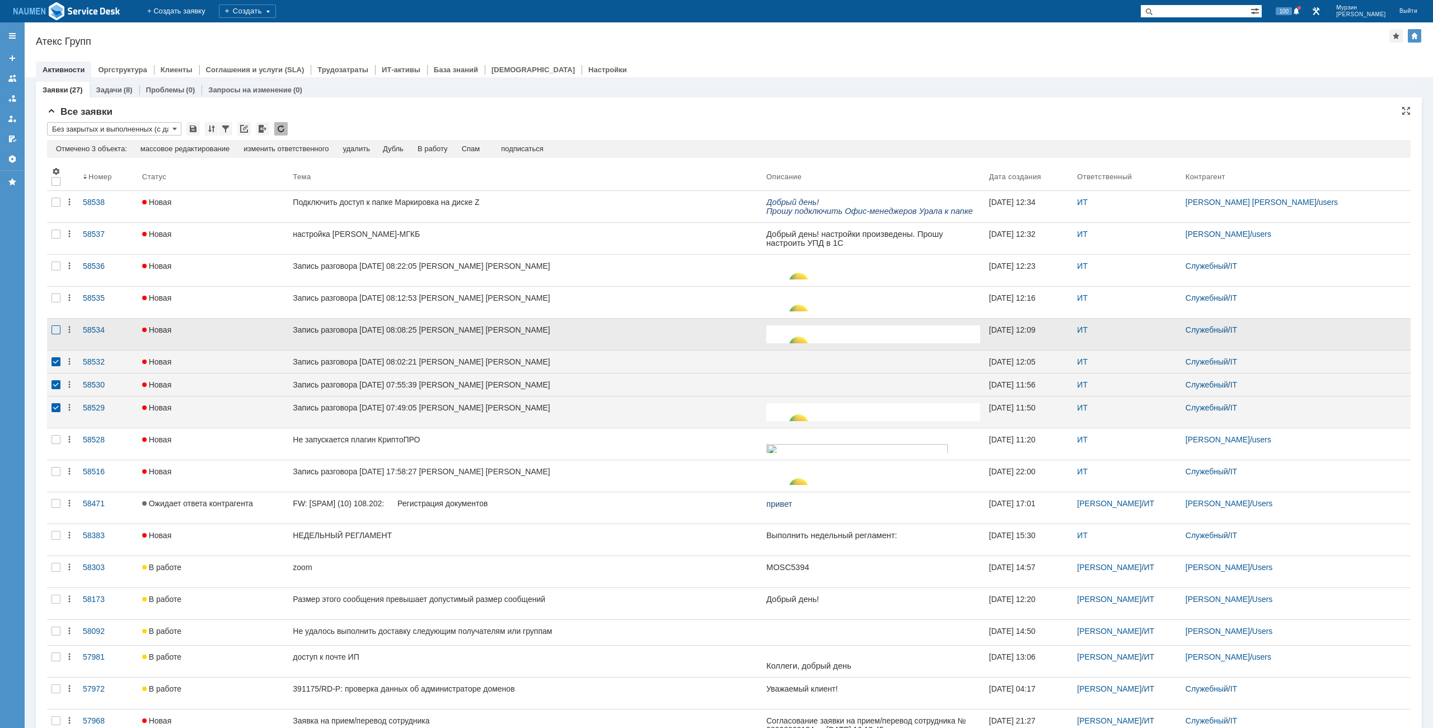
click at [57, 334] on div at bounding box center [55, 329] width 9 height 9
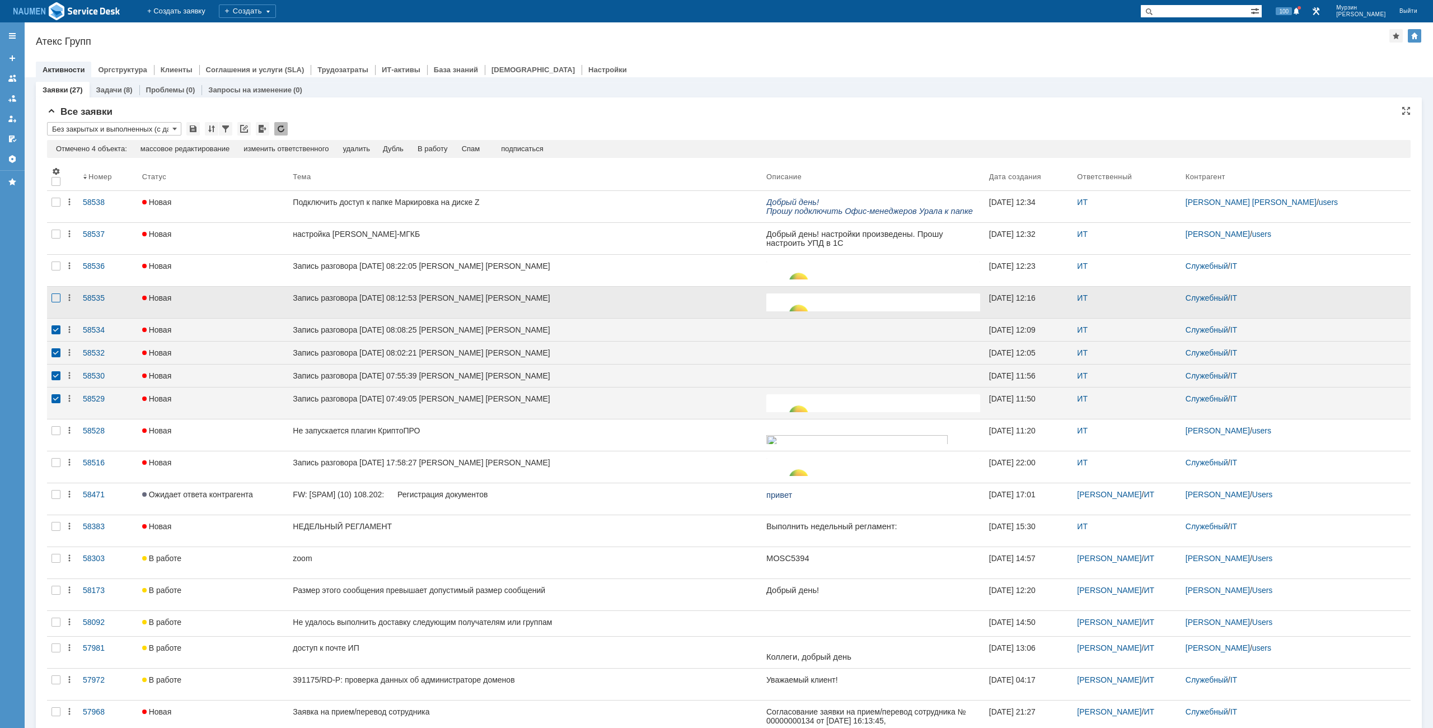
drag, startPoint x: 55, startPoint y: 302, endPoint x: 56, endPoint y: 278, distance: 24.1
click at [55, 301] on div at bounding box center [55, 297] width 9 height 9
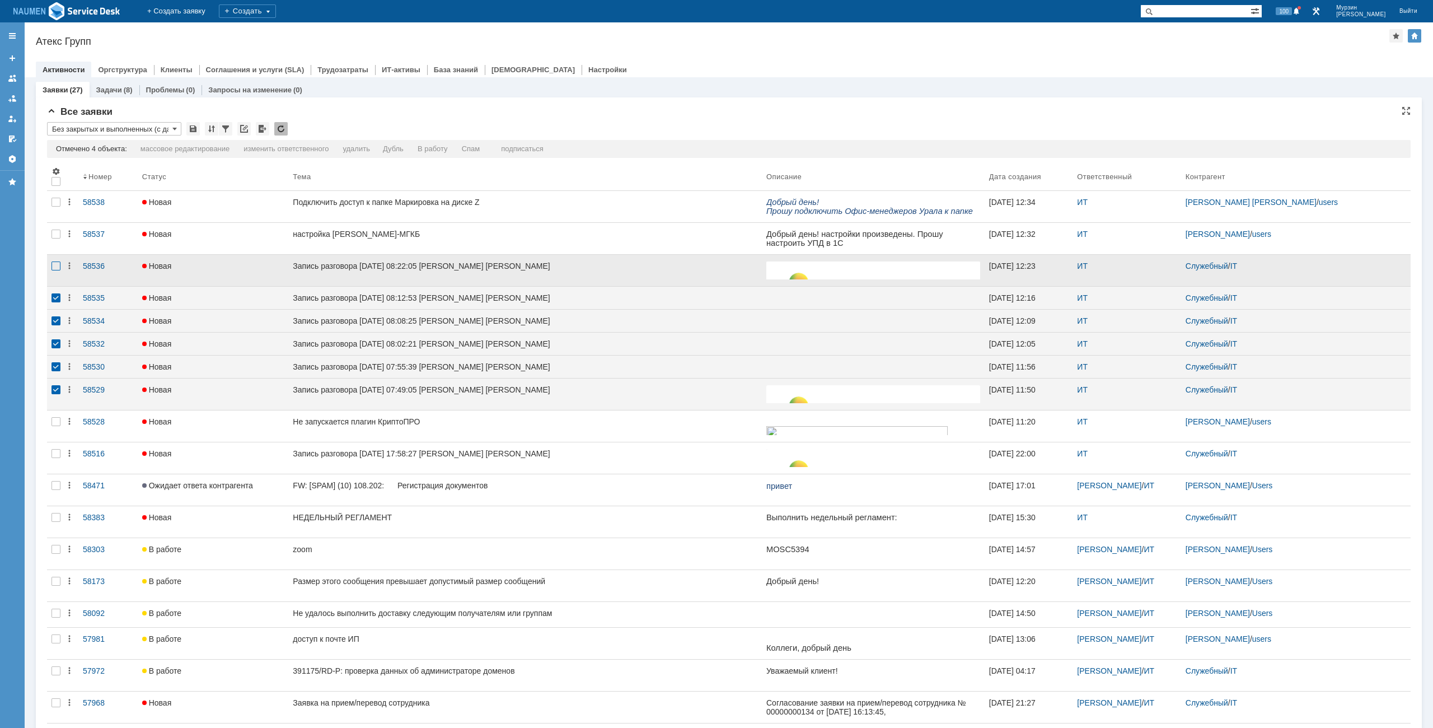
click at [57, 270] on div at bounding box center [55, 265] width 9 height 9
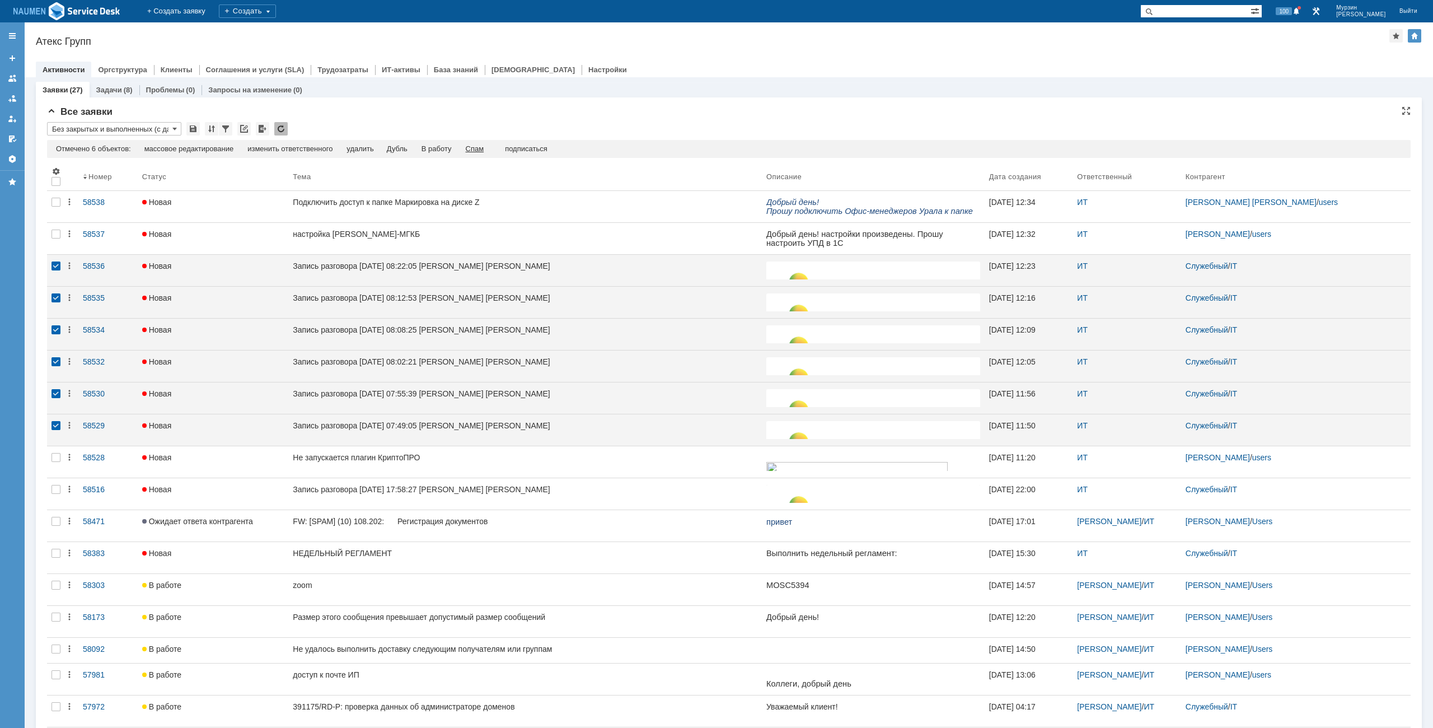
click at [482, 150] on div "Спам" at bounding box center [475, 148] width 18 height 9
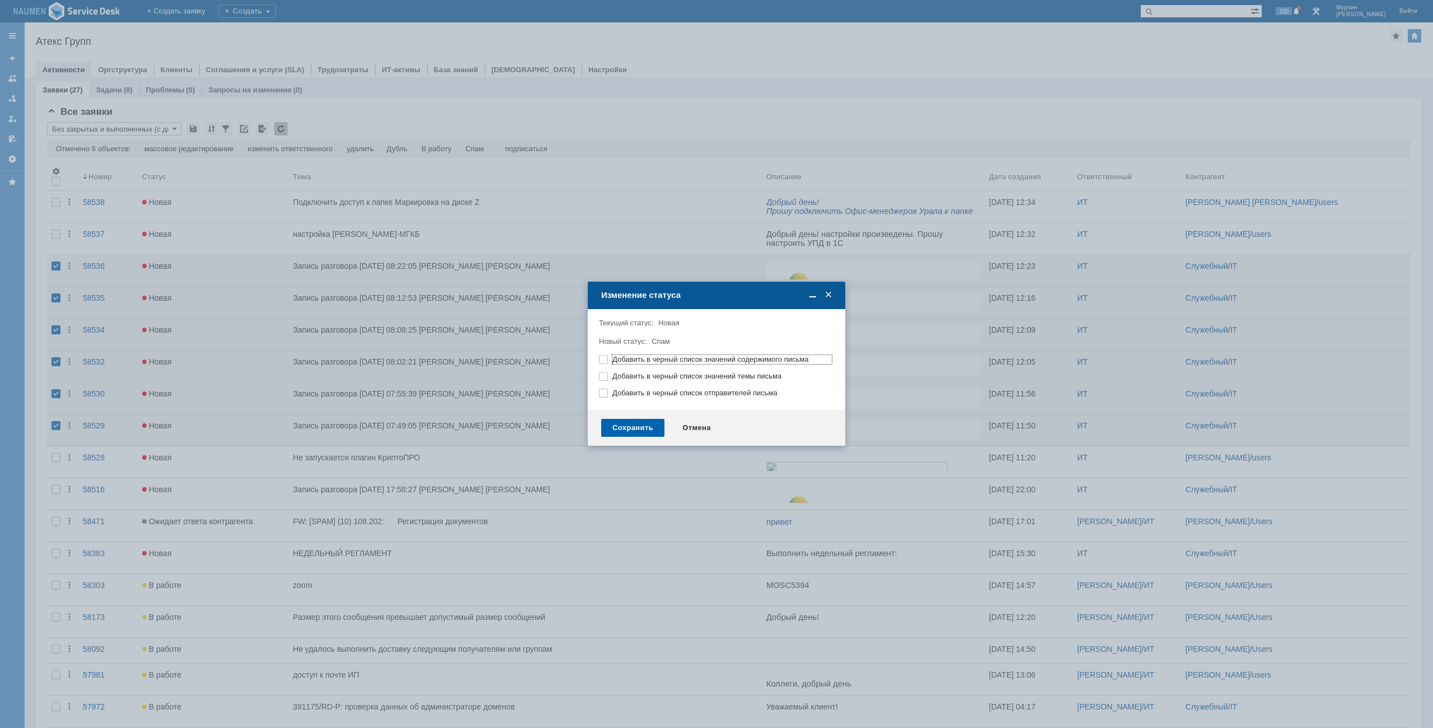
click at [647, 421] on div "Сохранить" at bounding box center [632, 428] width 63 height 18
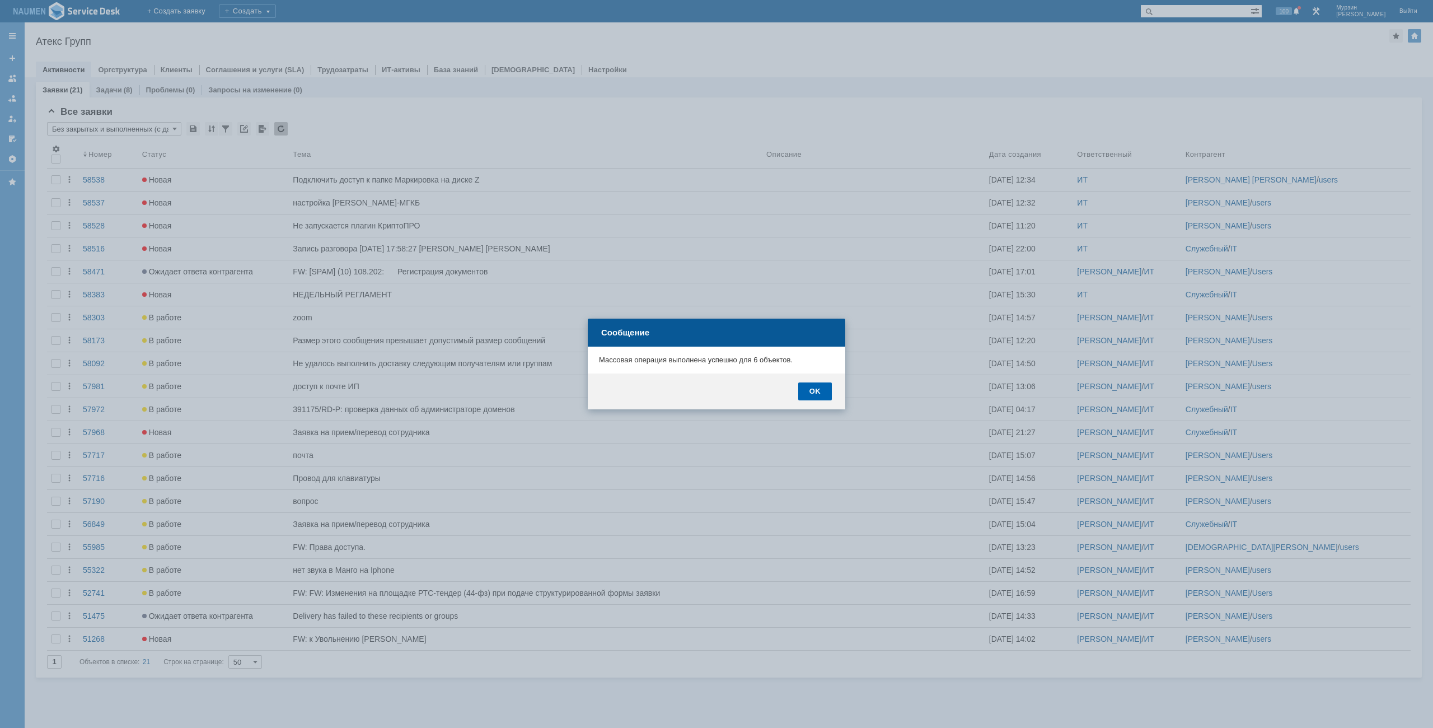
click at [818, 387] on div "OK" at bounding box center [815, 391] width 34 height 18
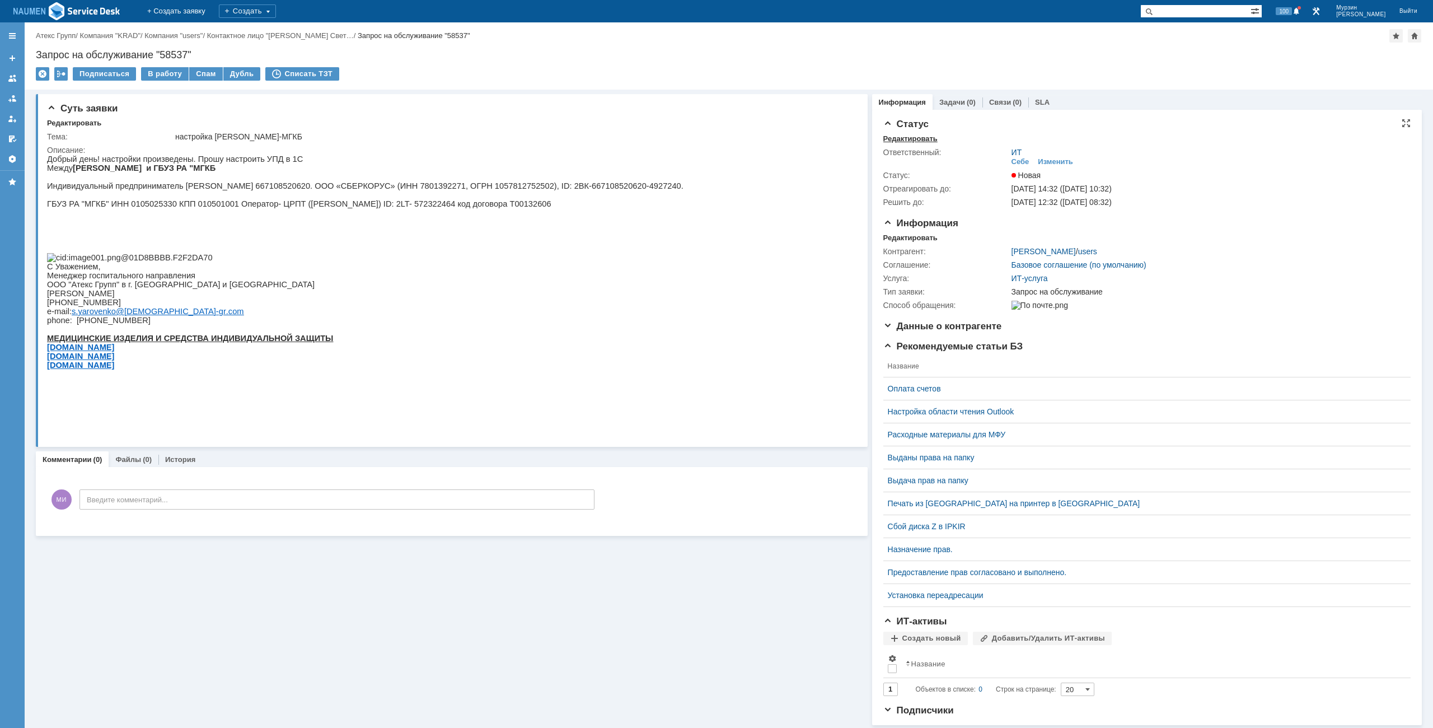
click at [895, 135] on div "Редактировать" at bounding box center [910, 138] width 54 height 9
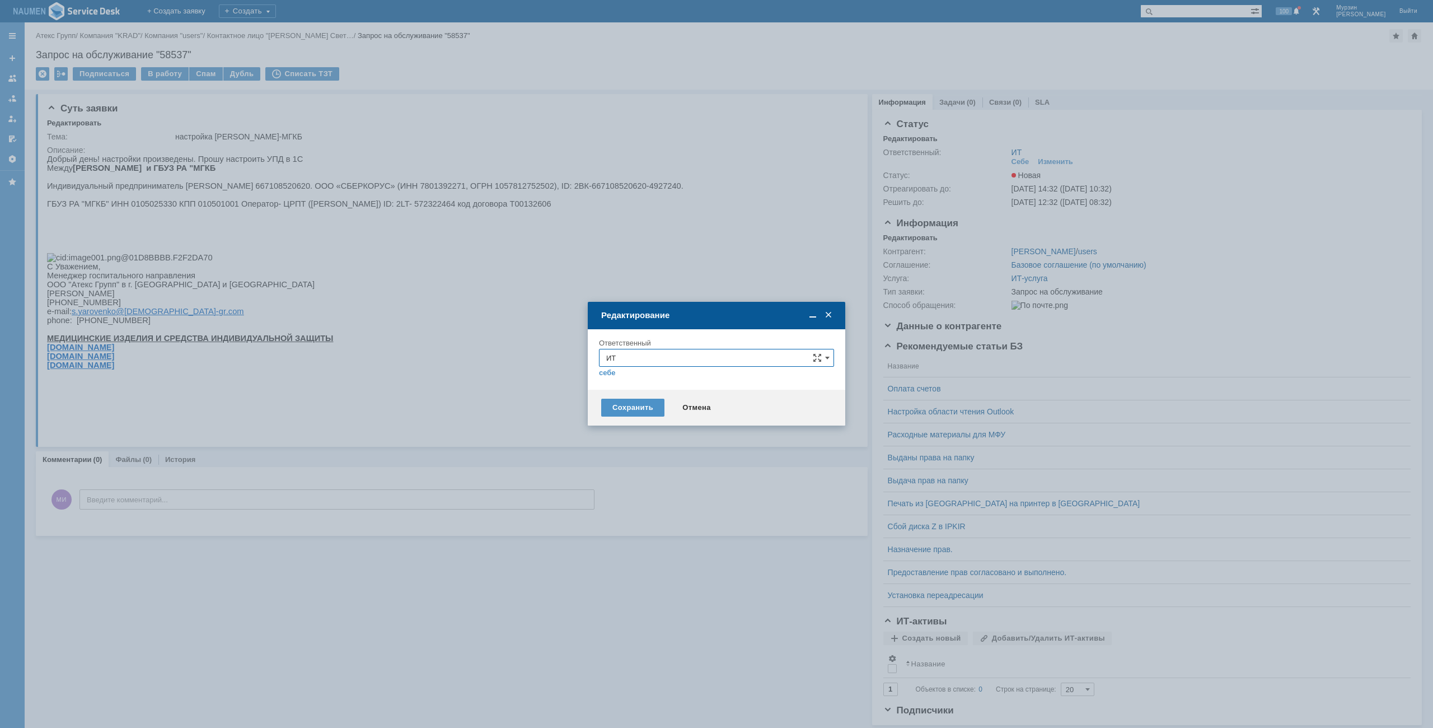
click at [669, 358] on input "ИТ" at bounding box center [716, 358] width 235 height 18
click at [626, 485] on span "АСУ" at bounding box center [716, 489] width 220 height 9
click at [632, 412] on div "Сохранить" at bounding box center [632, 407] width 63 height 18
type input "АСУ"
